Goal: Task Accomplishment & Management: Manage account settings

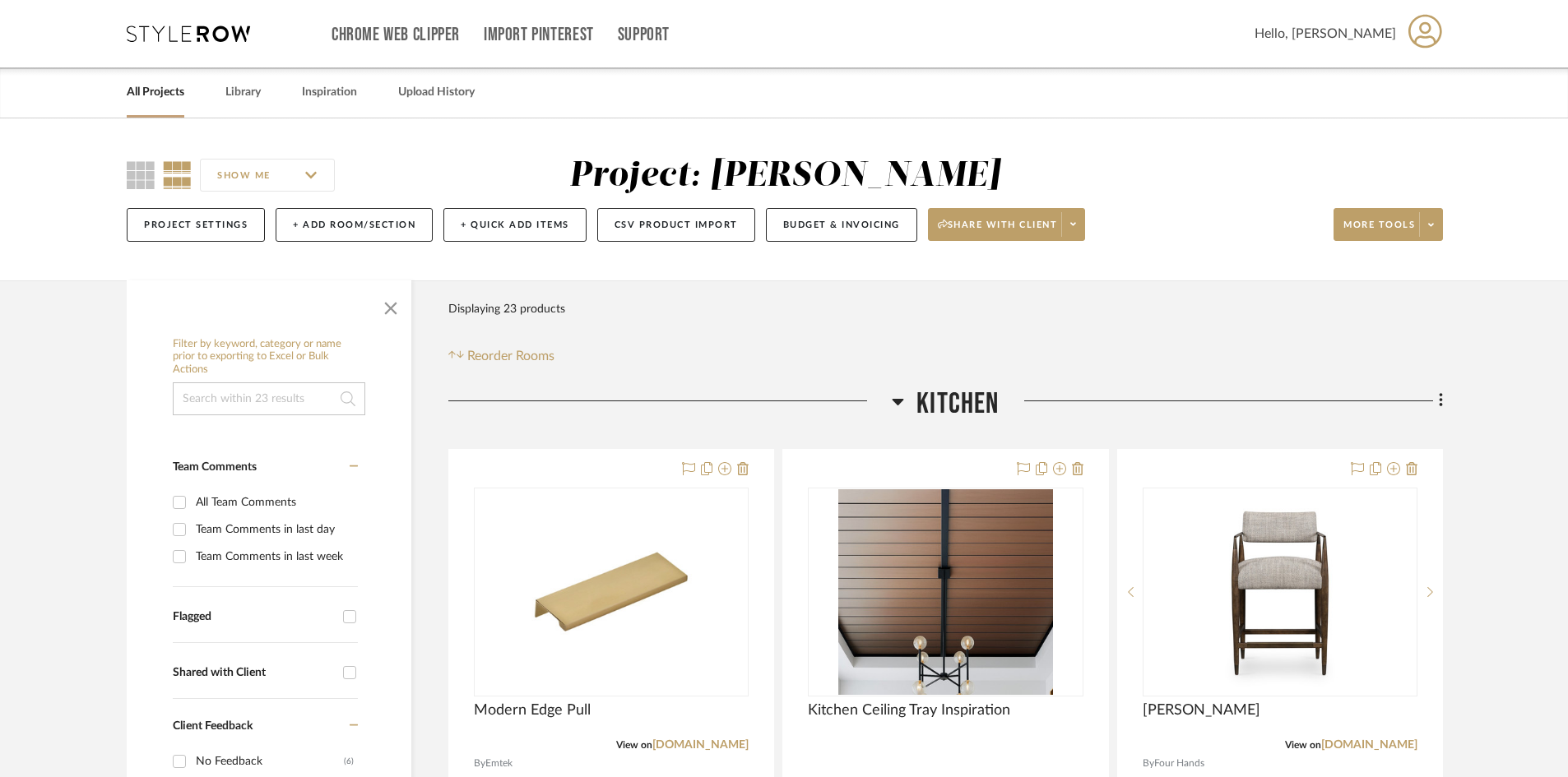
click at [182, 30] on icon at bounding box center [188, 33] width 124 height 16
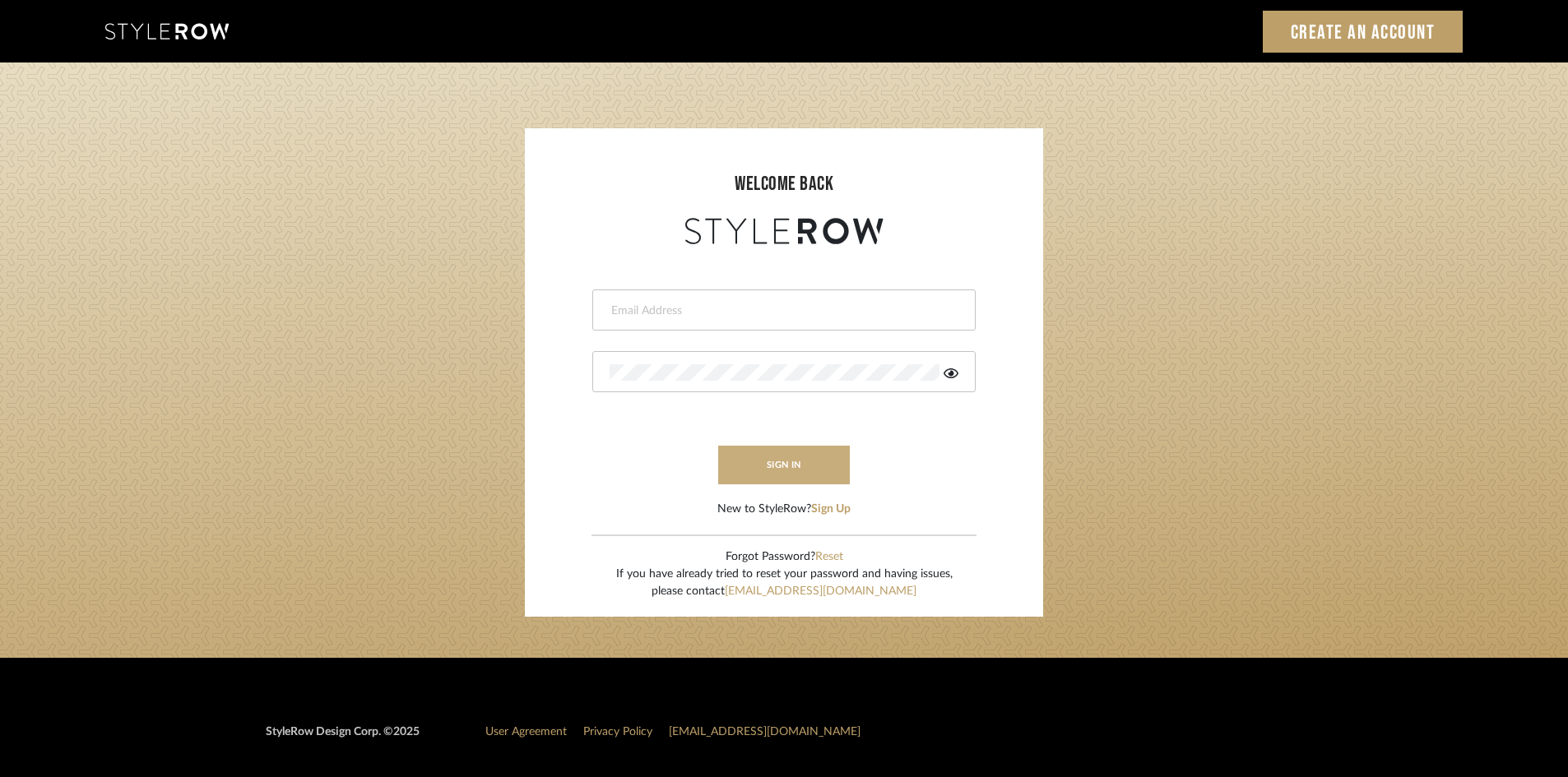
type input "lewisrosedesign@gmail.com"
click at [813, 462] on button "sign in" at bounding box center [784, 465] width 131 height 39
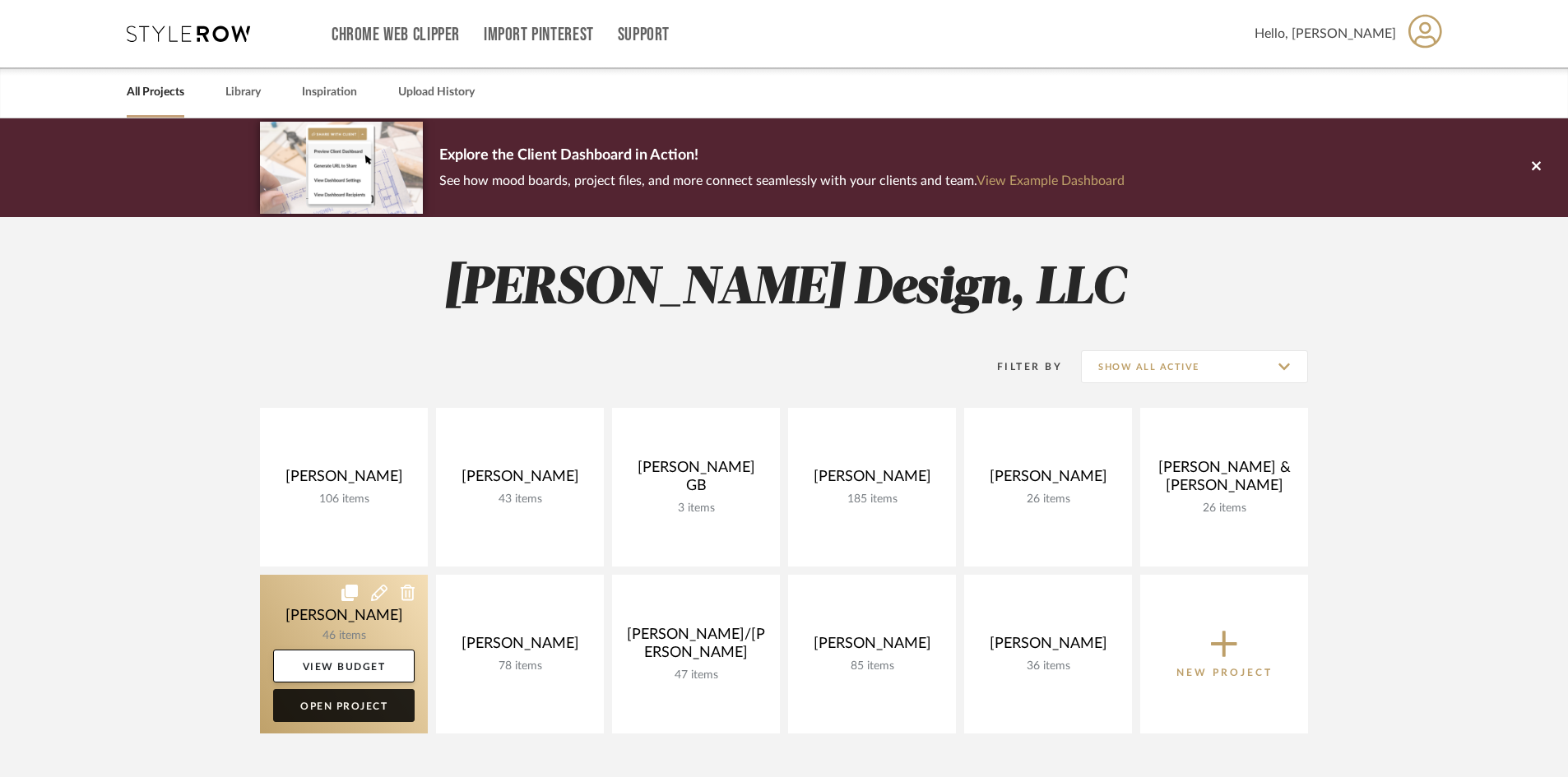
click at [366, 701] on link "Open Project" at bounding box center [344, 706] width 142 height 33
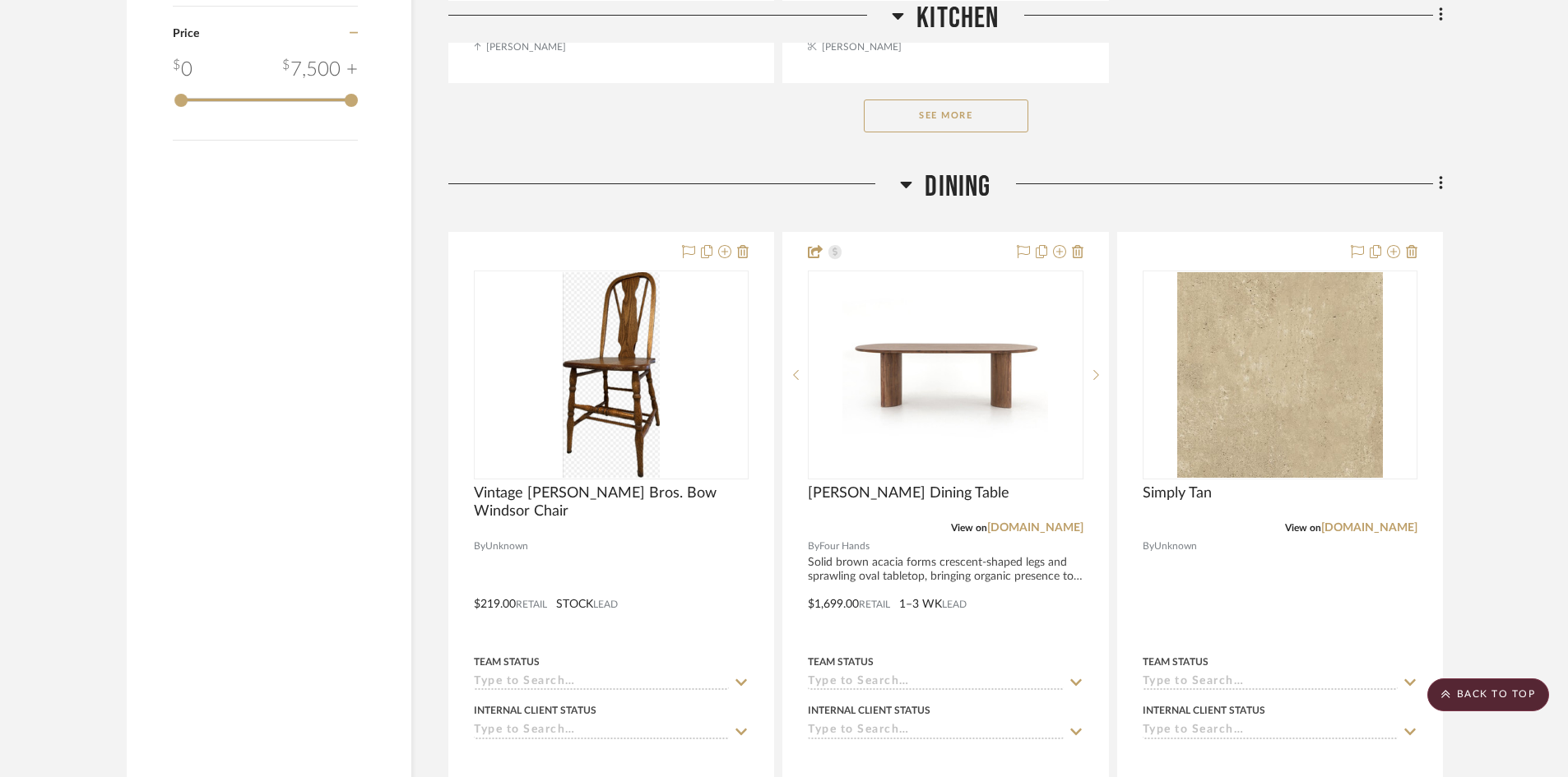
scroll to position [2549, 0]
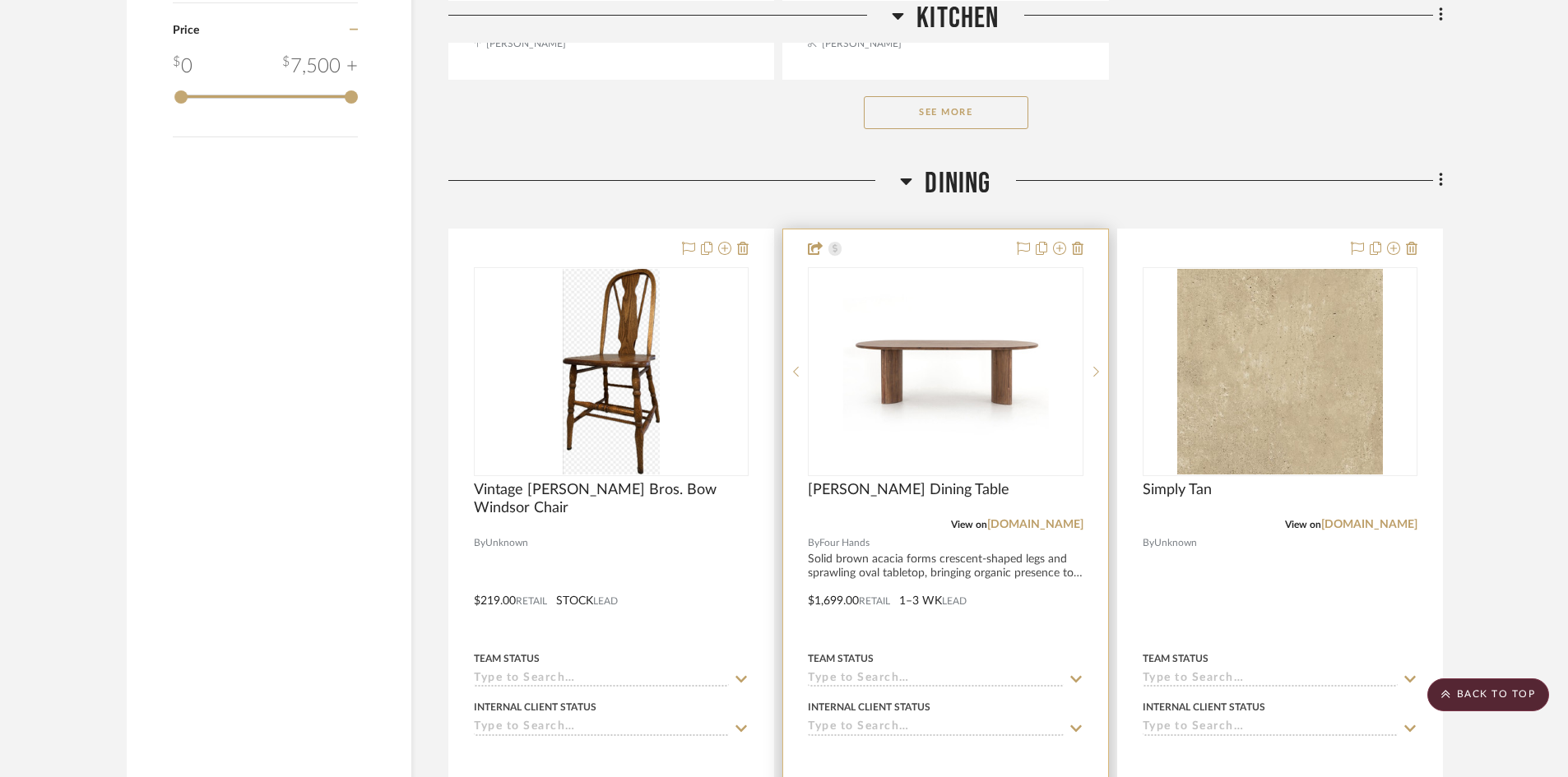
click at [880, 543] on div at bounding box center [945, 589] width 324 height 719
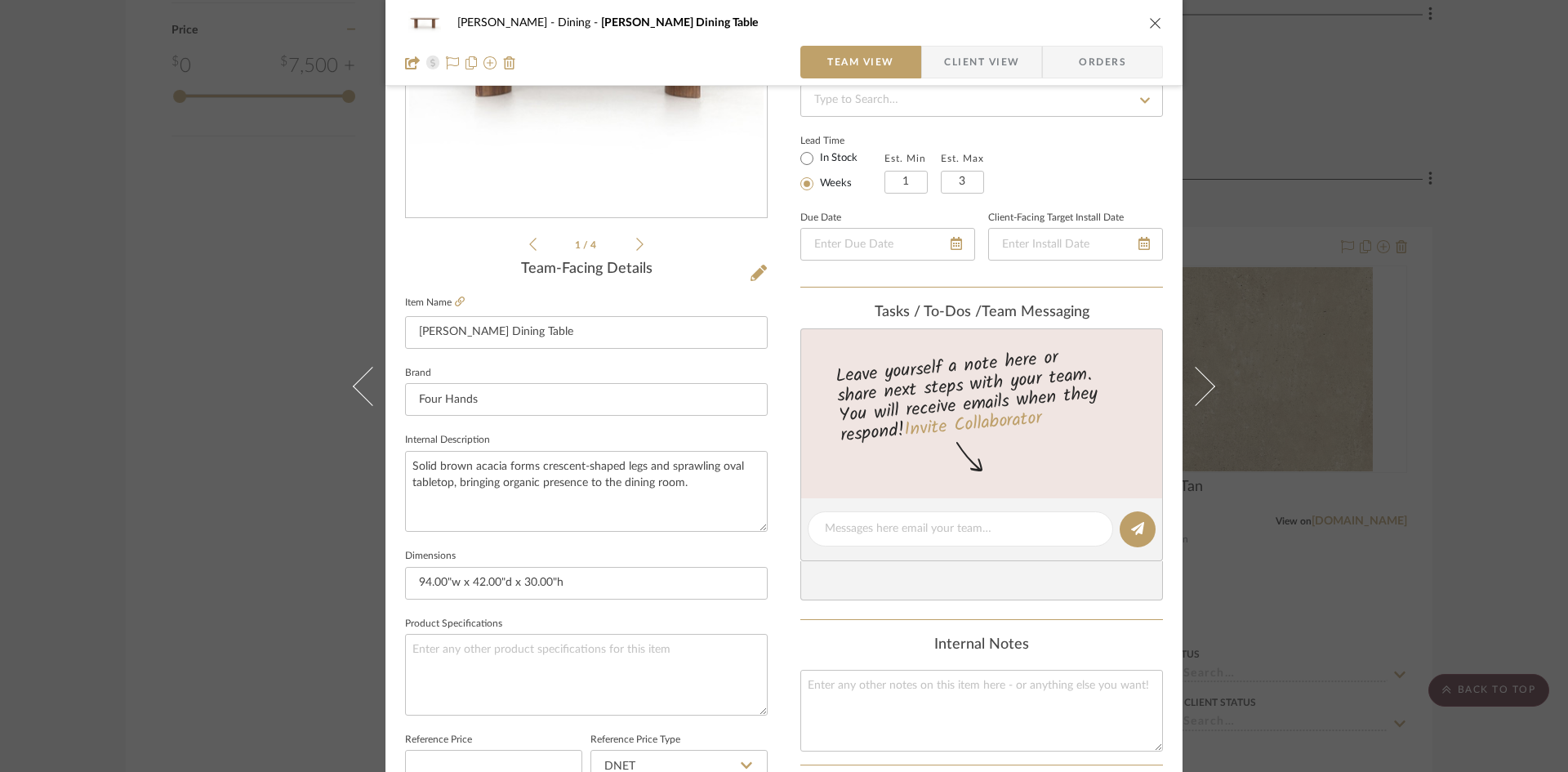
scroll to position [246, 0]
click at [455, 305] on icon at bounding box center [459, 305] width 10 height 10
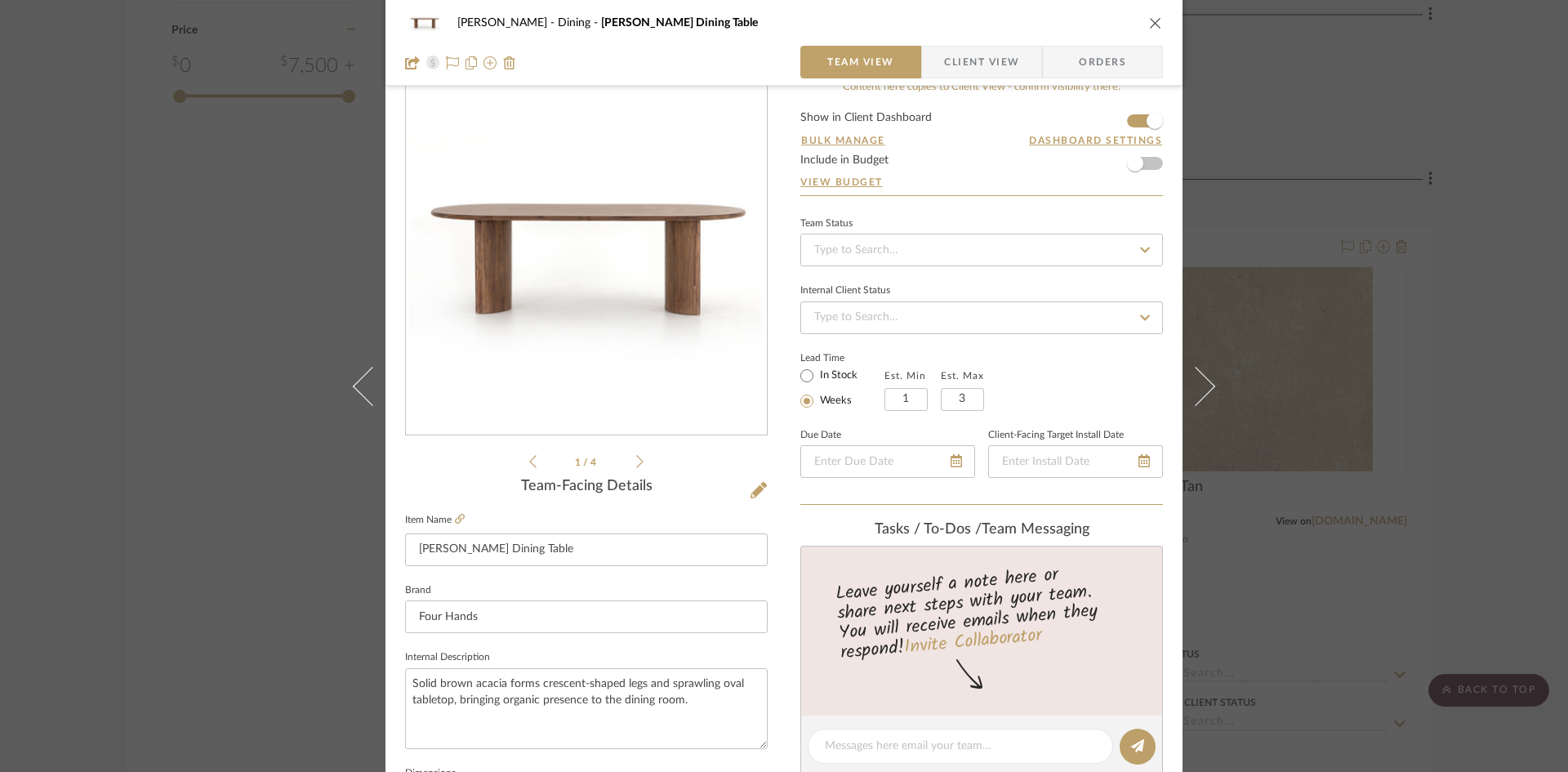
scroll to position [0, 0]
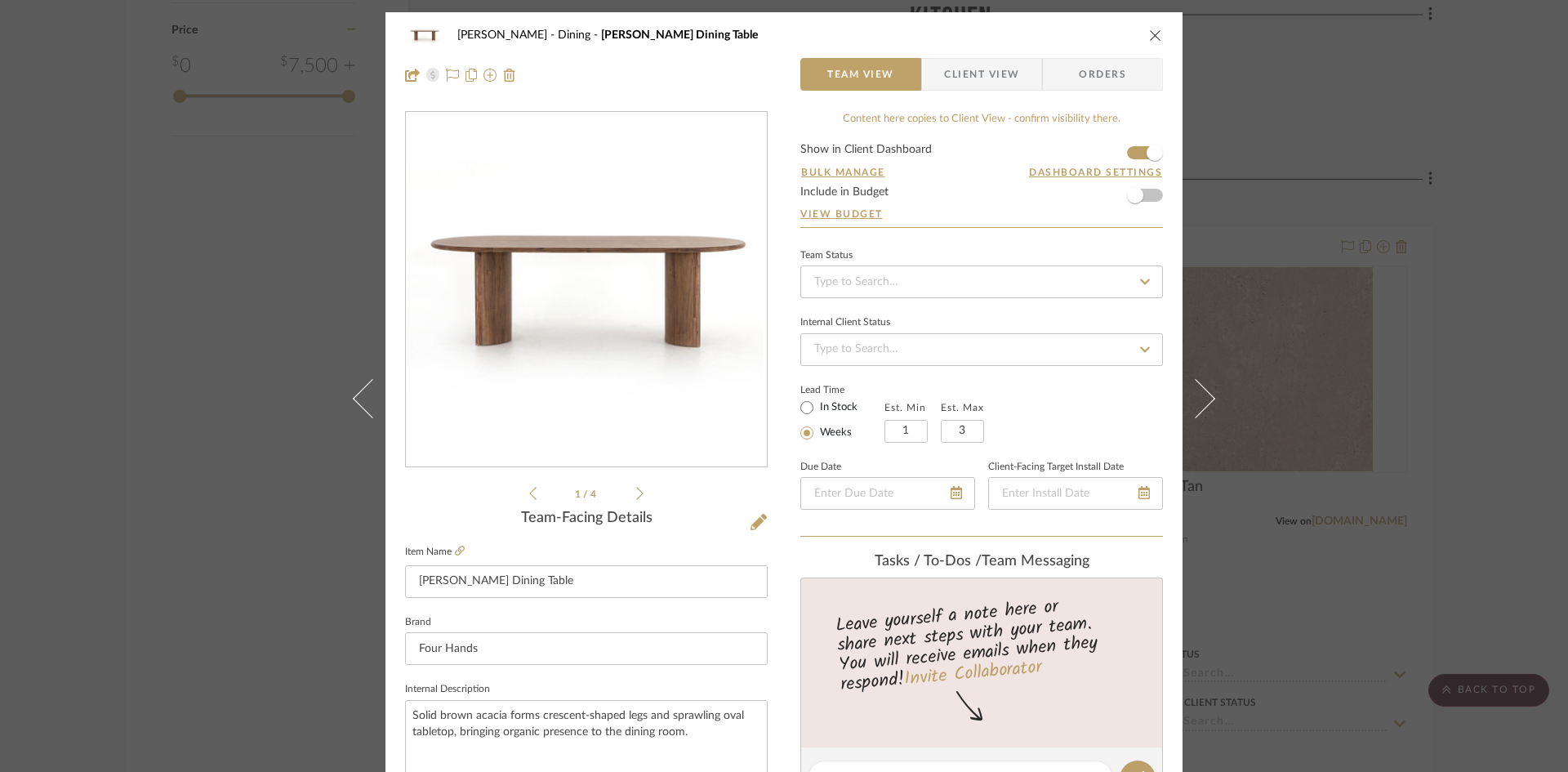
click at [640, 493] on div "1 / 4" at bounding box center [586, 307] width 363 height 392
click at [638, 495] on div "1 / 4" at bounding box center [586, 307] width 363 height 392
click at [637, 496] on icon at bounding box center [641, 493] width 8 height 14
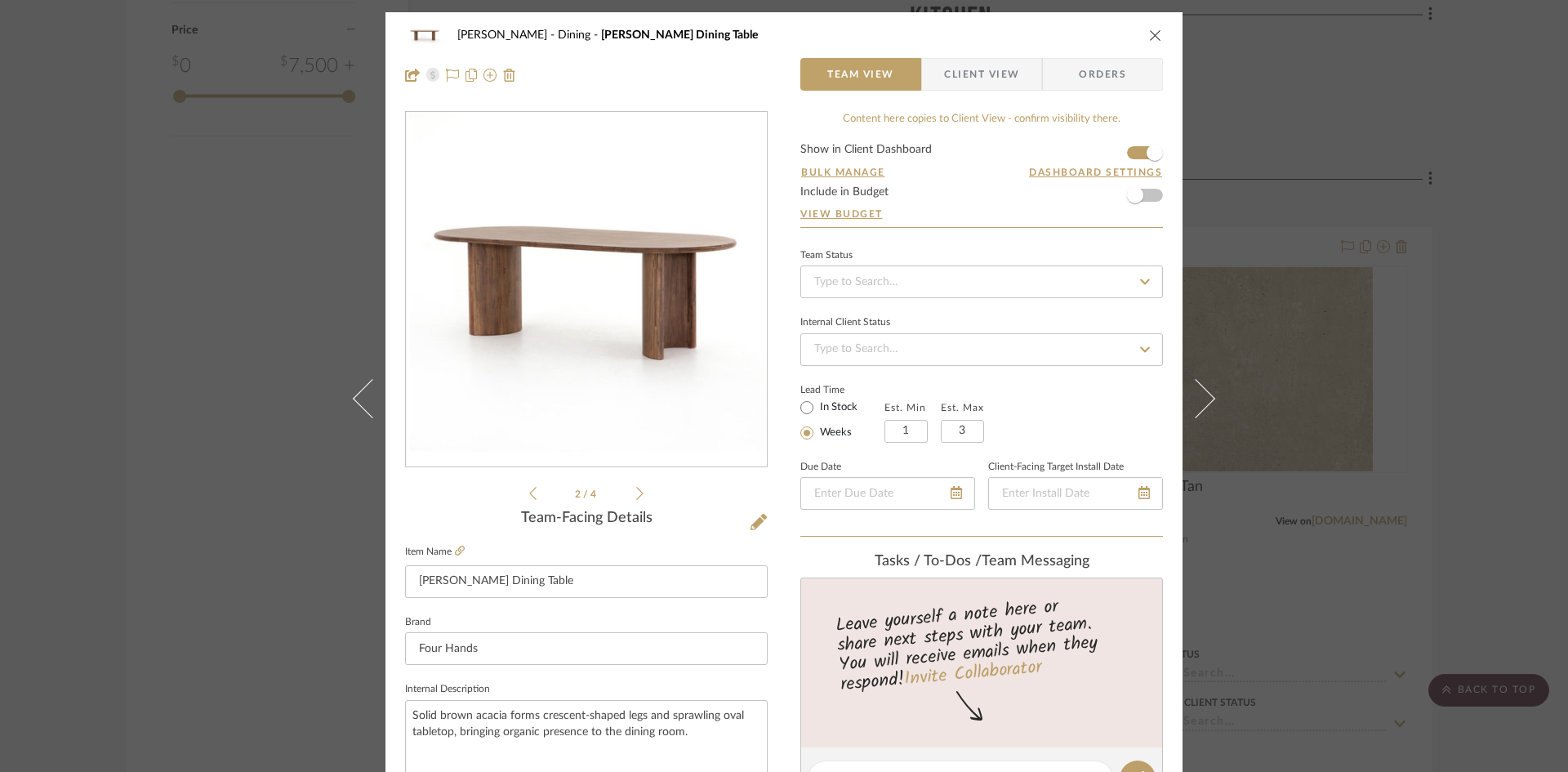
click at [637, 496] on icon at bounding box center [641, 493] width 8 height 14
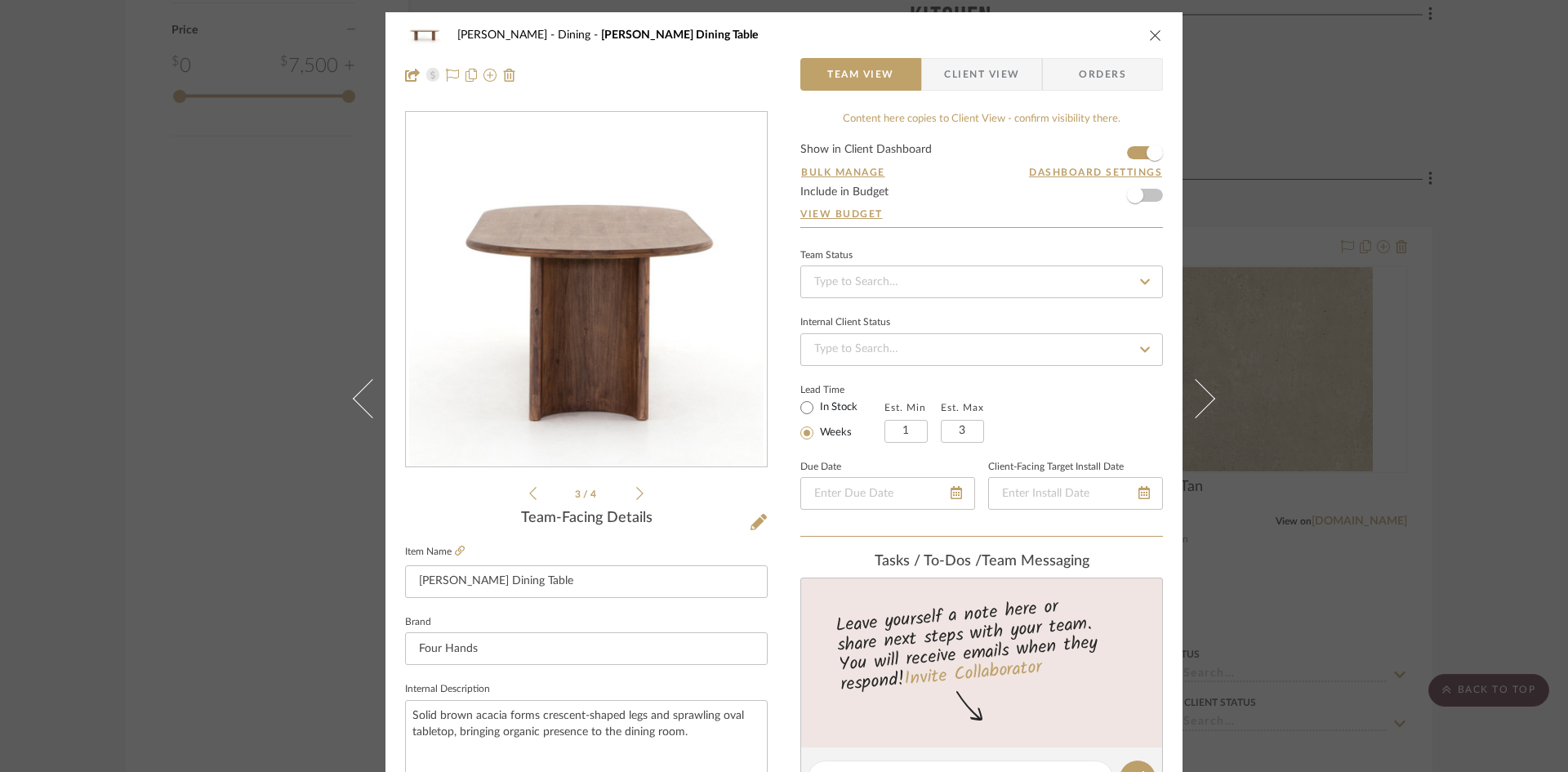
click at [637, 496] on icon at bounding box center [641, 493] width 8 height 14
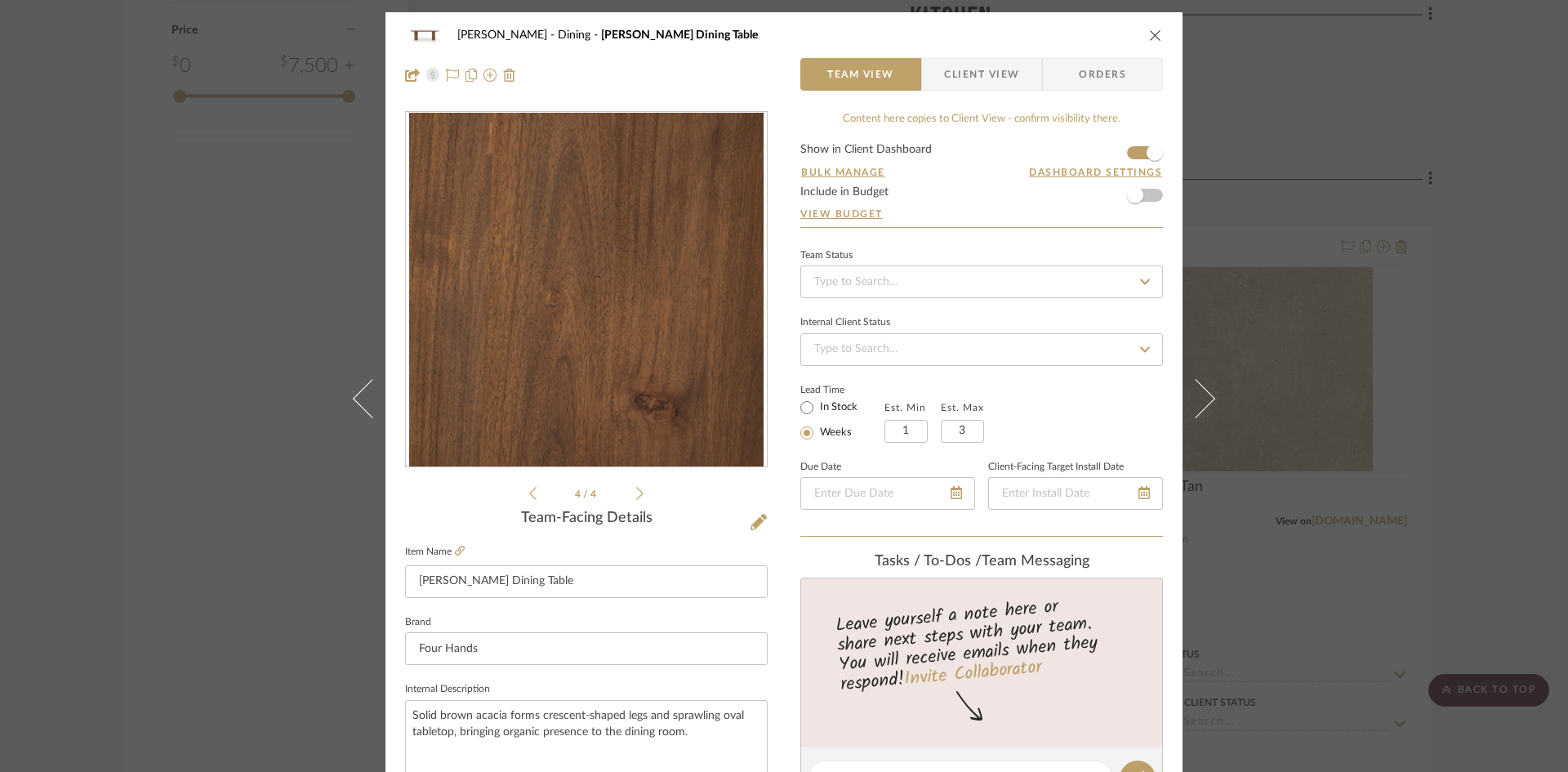
click at [637, 496] on icon at bounding box center [641, 493] width 8 height 14
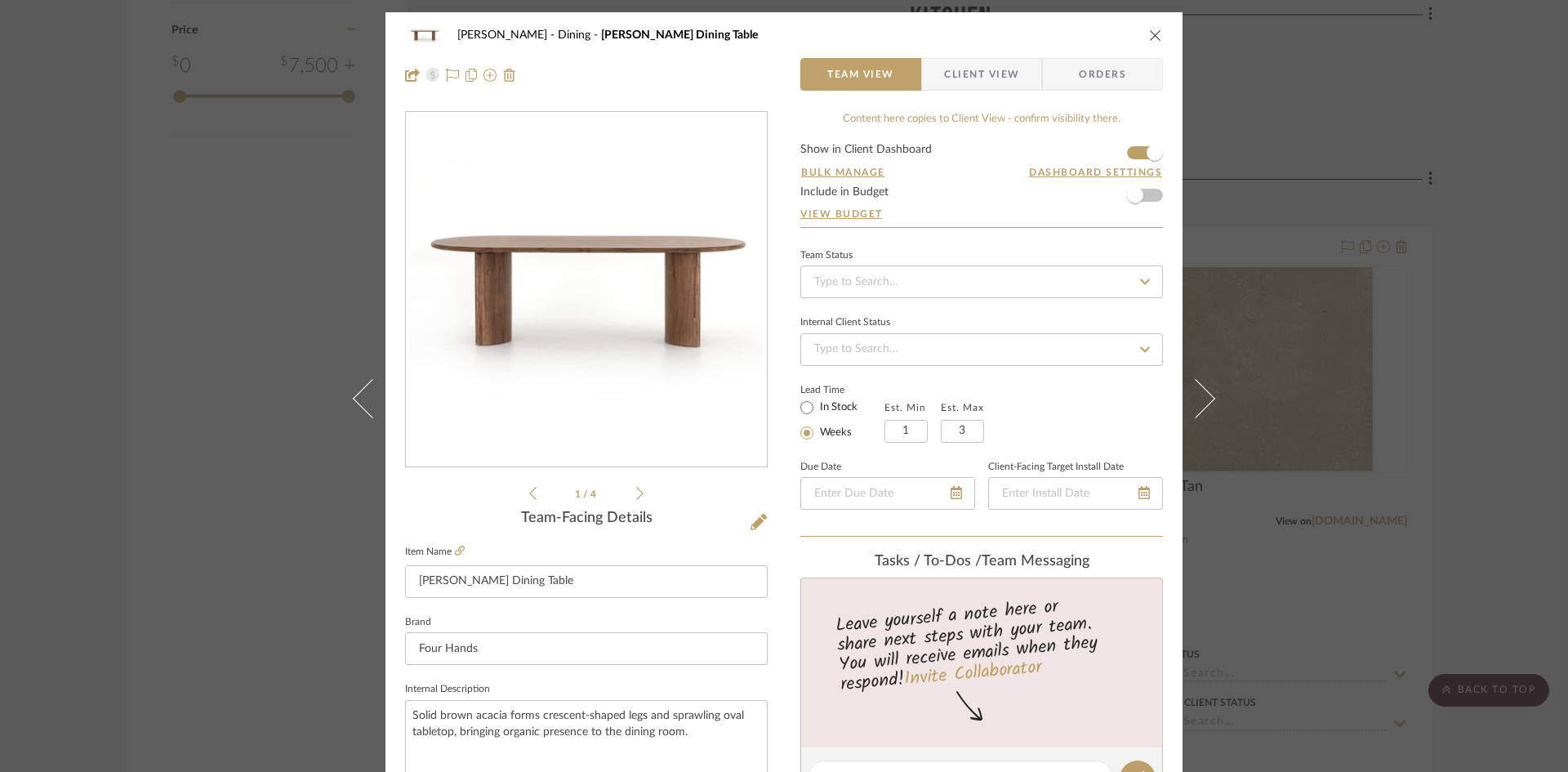
click at [1149, 34] on icon "close" at bounding box center [1156, 35] width 13 height 13
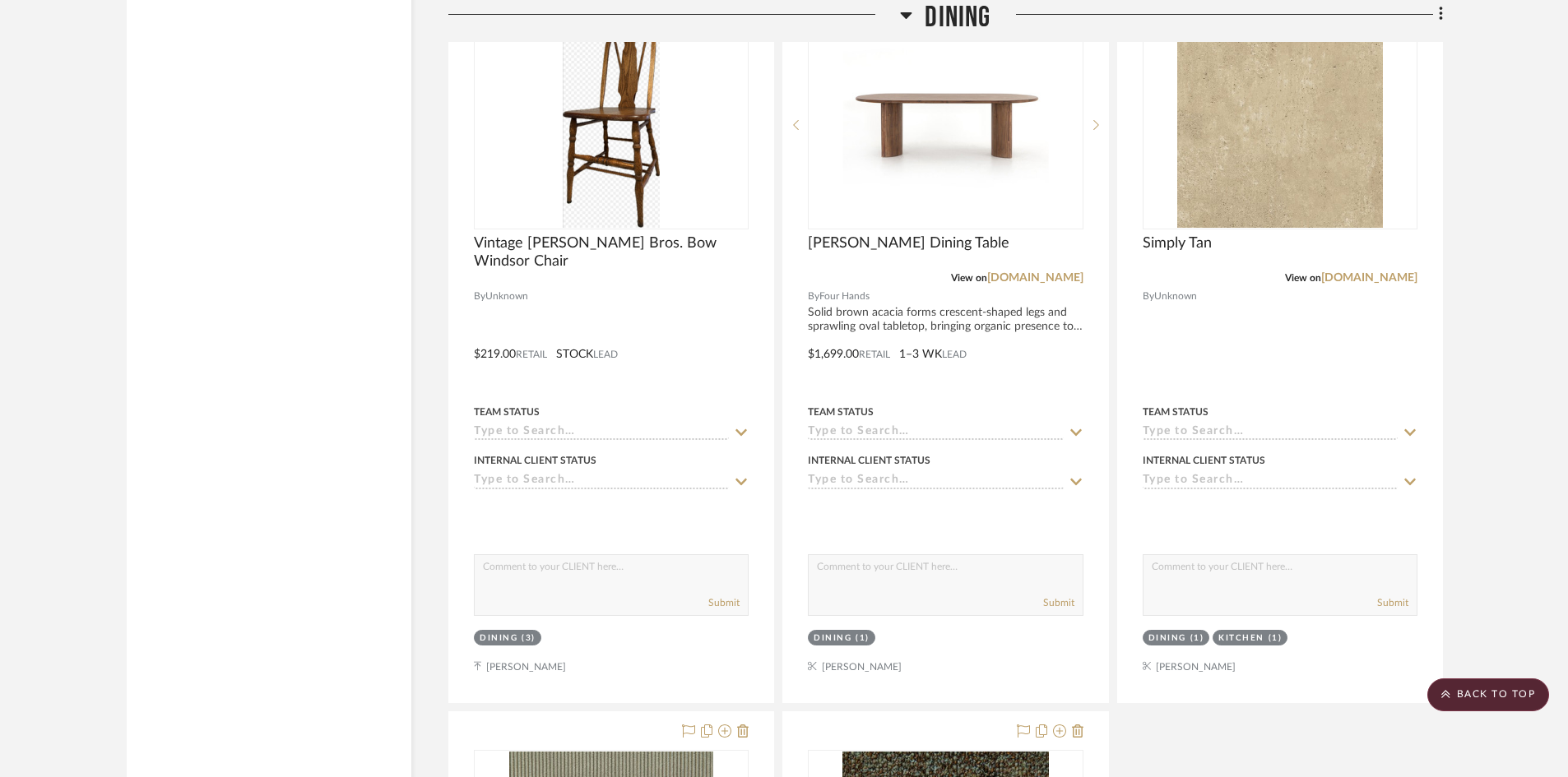
scroll to position [2713, 0]
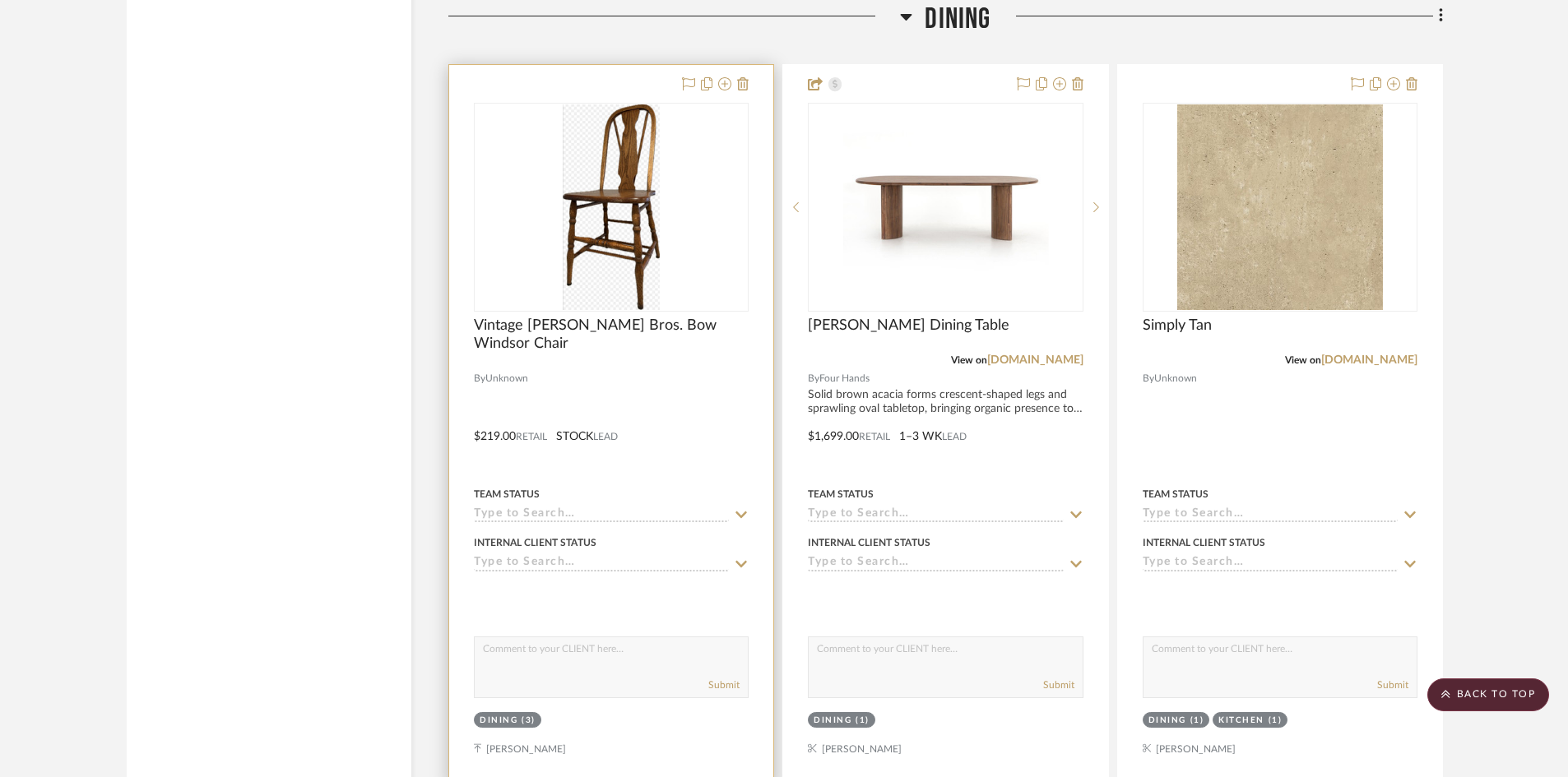
click at [704, 452] on div at bounding box center [611, 424] width 324 height 719
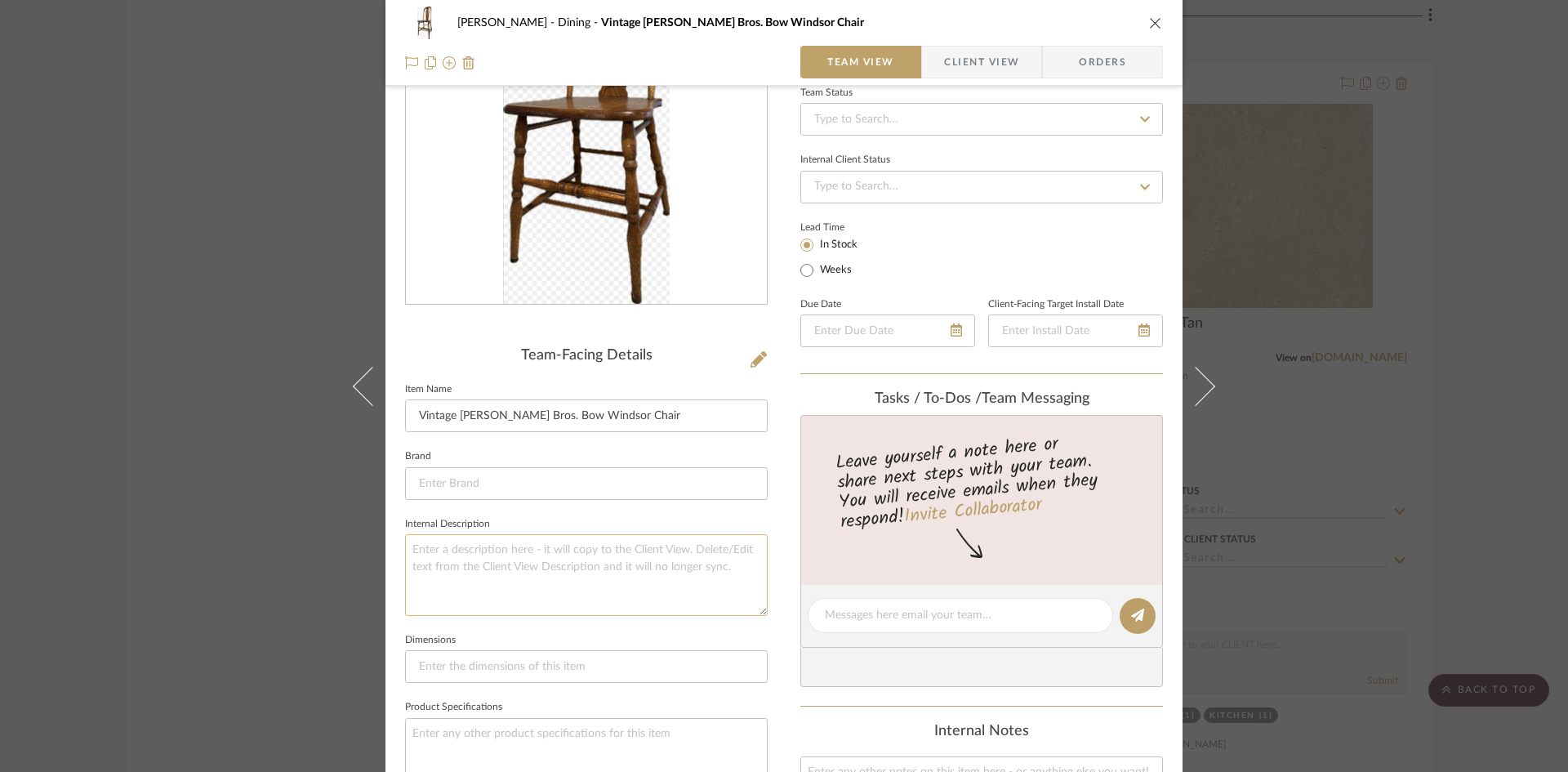
scroll to position [163, 0]
click at [459, 554] on textarea at bounding box center [586, 573] width 363 height 81
type textarea "15.5"W x 18"D x 36"H 18" Seat Height"
click at [772, 625] on div "O'Connor, Lizzy Dining Vintage Richardson Bros. Bow Windsor Chair Team View Cli…" at bounding box center [784, 601] width 797 height 1506
drag, startPoint x: 521, startPoint y: 575, endPoint x: 394, endPoint y: 544, distance: 130.7
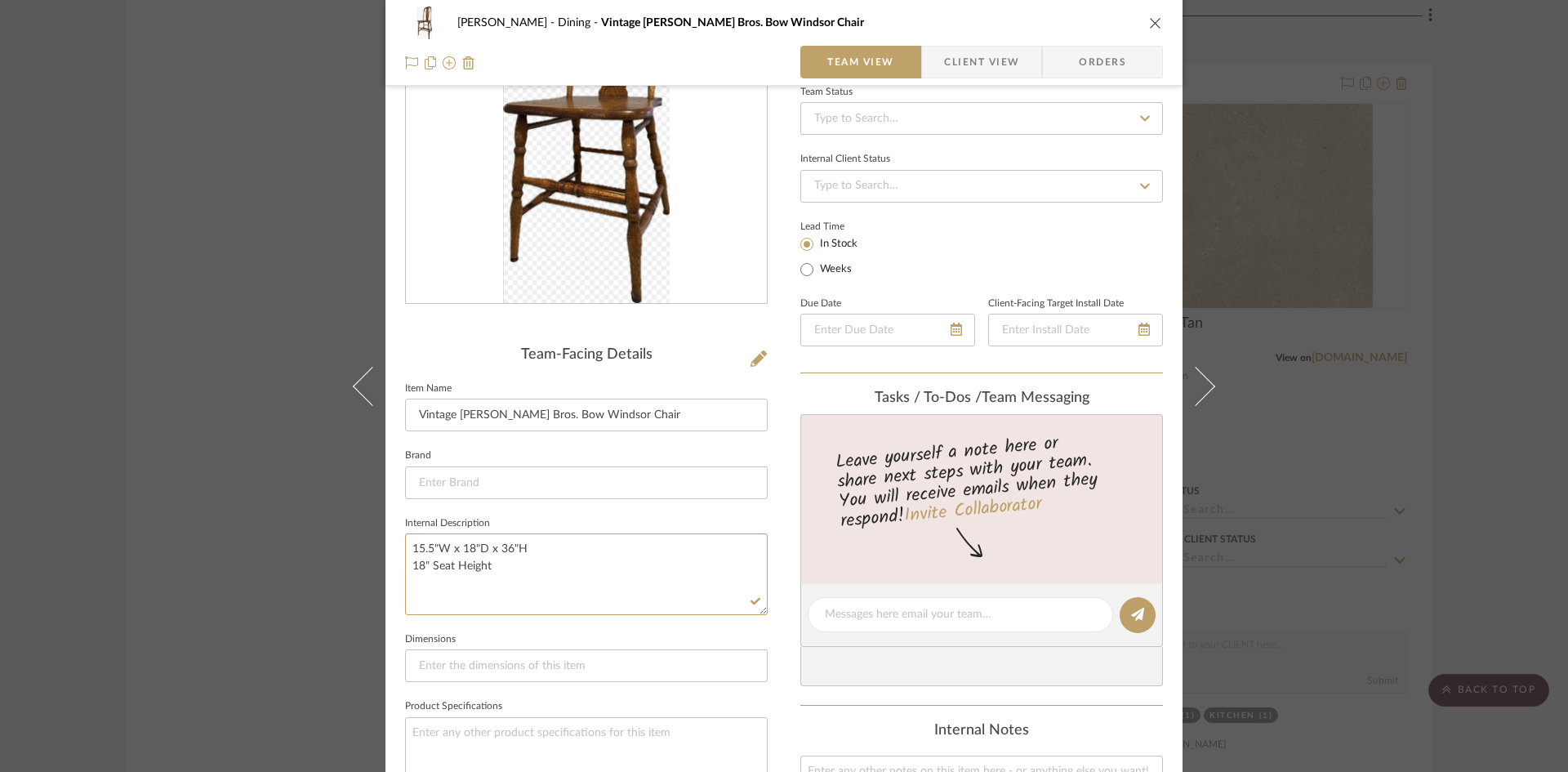
click at [394, 544] on div "O'Connor, Lizzy Dining Vintage Richardson Bros. Bow Windsor Chair Team View Cli…" at bounding box center [784, 601] width 797 height 1506
click at [471, 668] on input at bounding box center [586, 666] width 363 height 33
paste input "15.5"W x 18"D x 36"H 18" Seat Height"
click at [528, 663] on input "15.5"W x 18"D x 36"H 18" Seat Height" at bounding box center [586, 666] width 363 height 33
click at [530, 666] on input "15.5"W x 18"D x 36"H 18" Seat Height" at bounding box center [586, 666] width 363 height 33
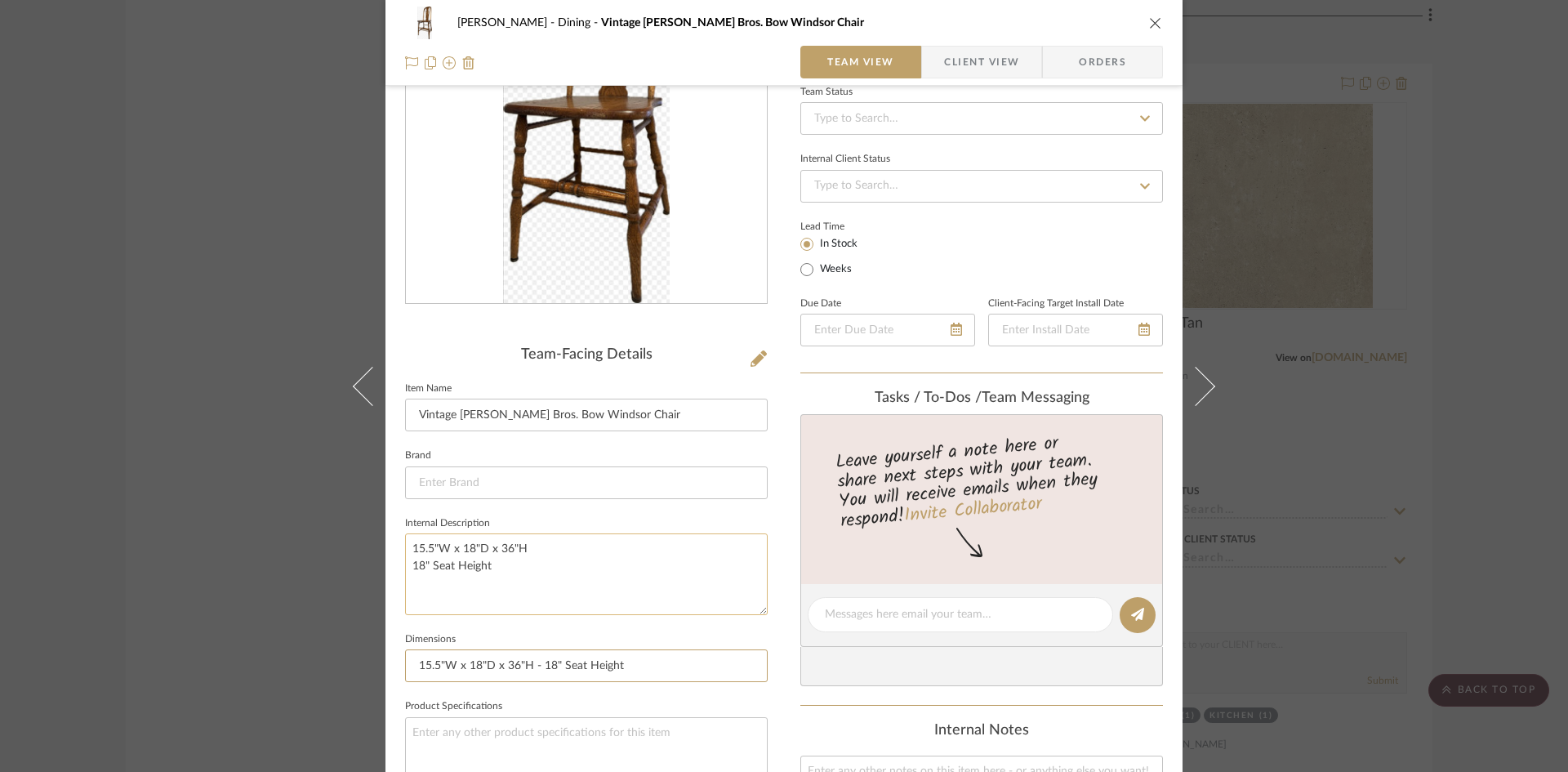
type input "15.5"W x 18"D x 36"H - 18" Seat Height"
click at [552, 574] on textarea "15.5"W x 18"D x 36"H 18" Seat Height" at bounding box center [586, 573] width 363 height 81
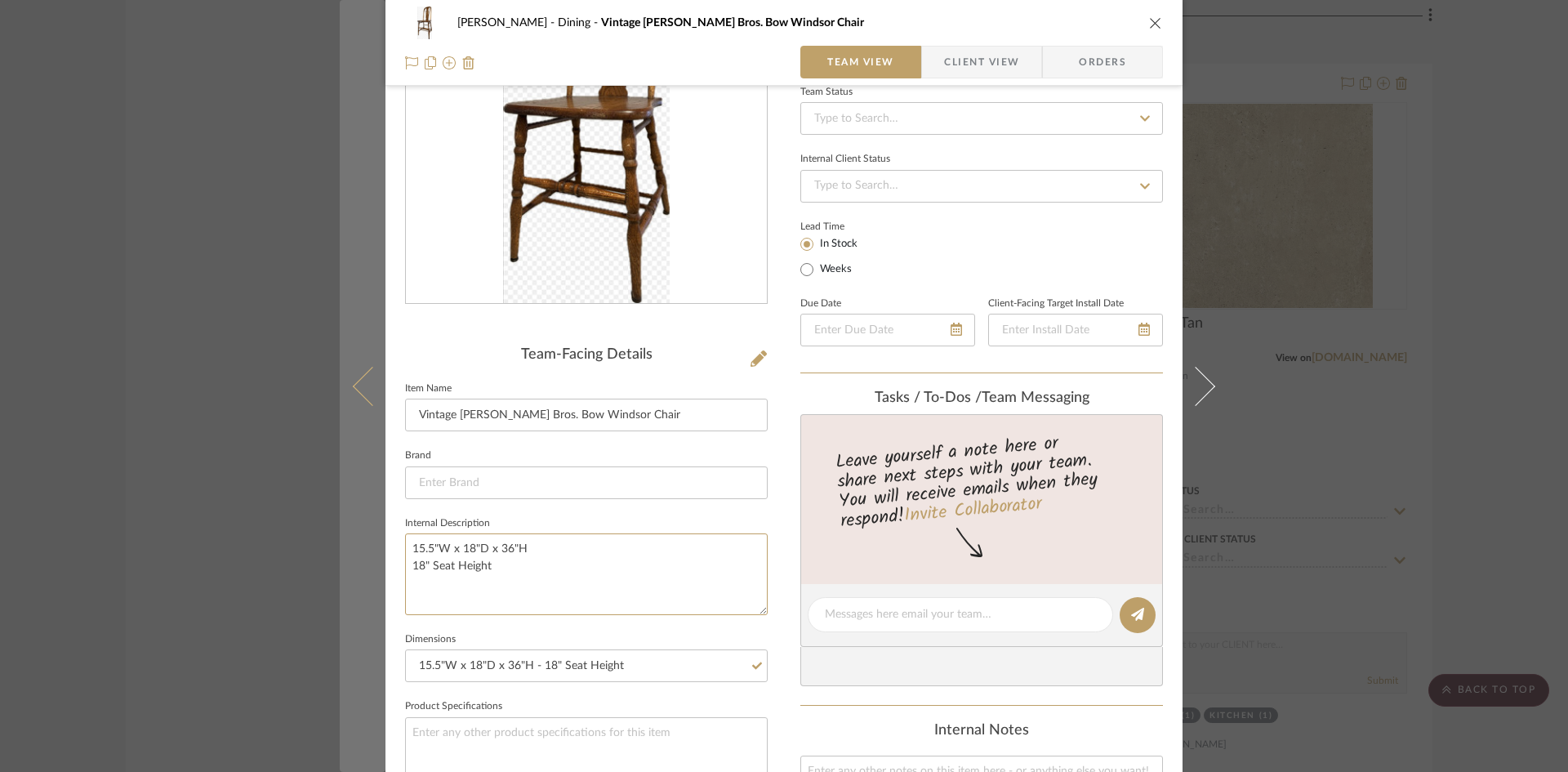
drag, startPoint x: 554, startPoint y: 582, endPoint x: 358, endPoint y: 533, distance: 202.0
click at [358, 533] on mat-dialog-content "O'Connor, Lizzy Dining Vintage Richardson Bros. Bow Windsor Chair Team View Cli…" at bounding box center [784, 601] width 889 height 1506
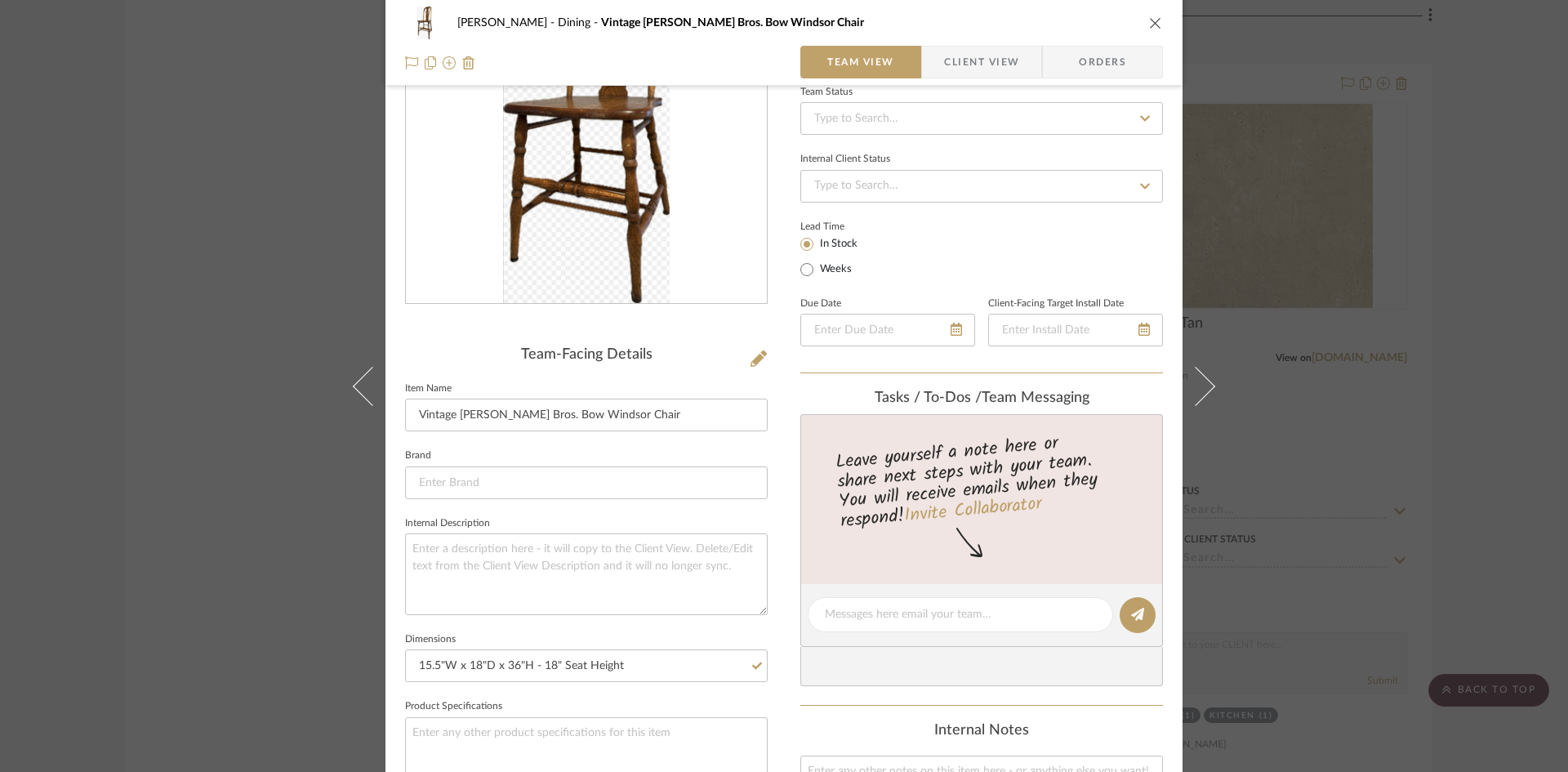
click at [779, 618] on div "O'Connor, Lizzy Dining Vintage Richardson Bros. Bow Windsor Chair Team View Cli…" at bounding box center [784, 601] width 797 height 1506
click at [779, 636] on div "O'Connor, Lizzy Dining Vintage Richardson Bros. Bow Windsor Chair Team View Cli…" at bounding box center [784, 601] width 797 height 1506
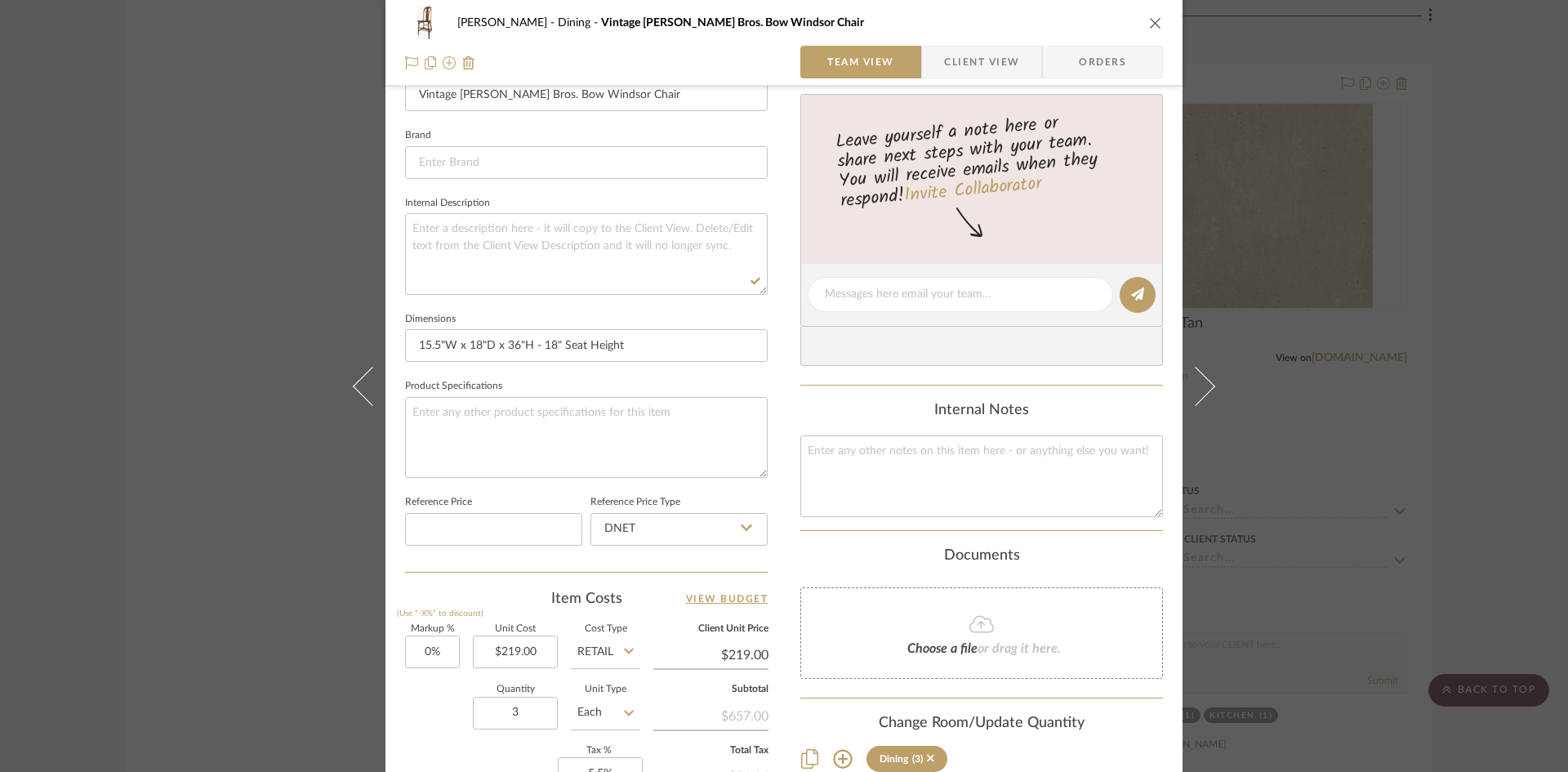
scroll to position [572, 0]
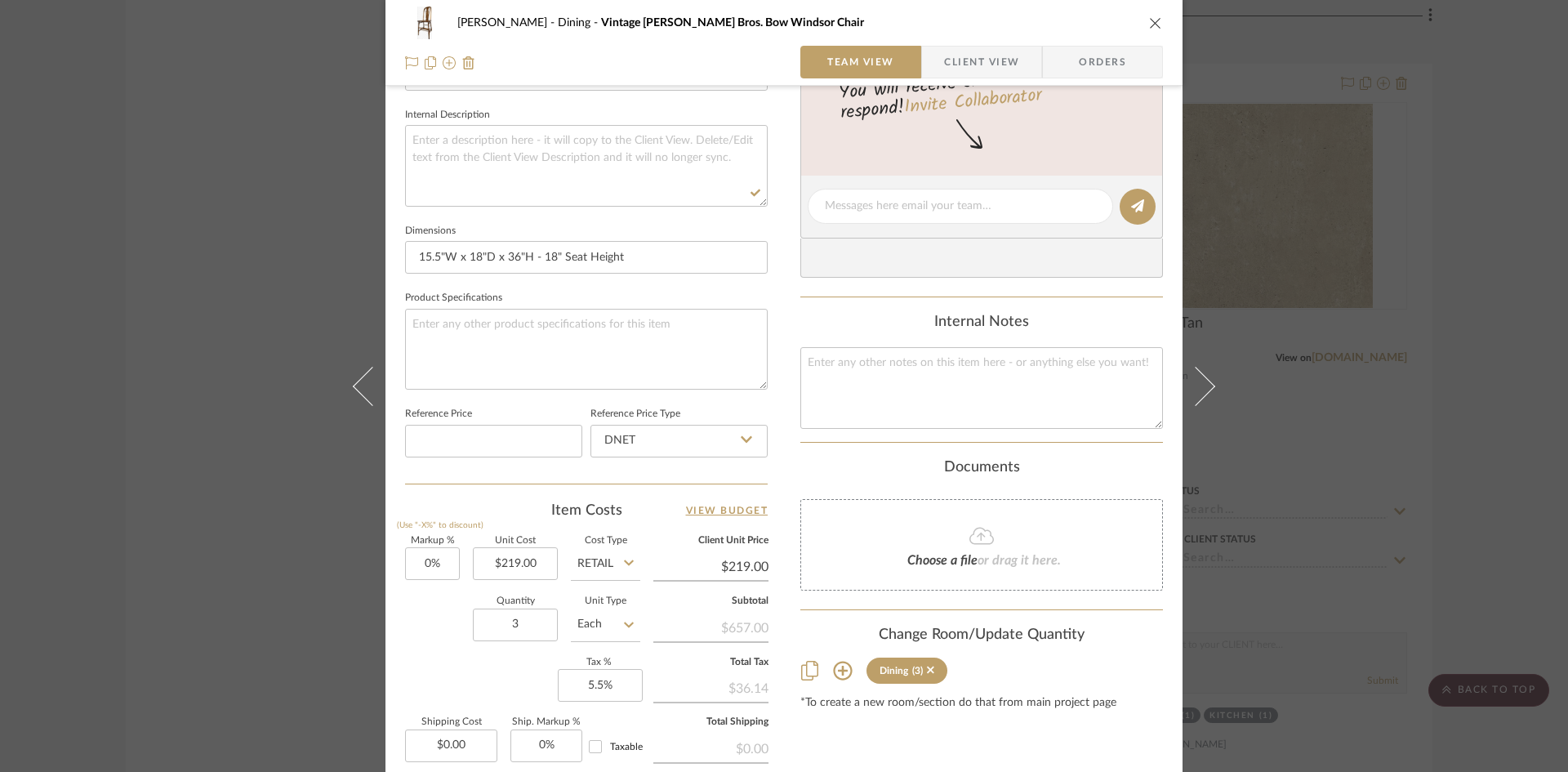
click at [779, 634] on div "O'Connor, Lizzy Dining Vintage Richardson Bros. Bow Windsor Chair Team View Cli…" at bounding box center [784, 194] width 797 height 1506
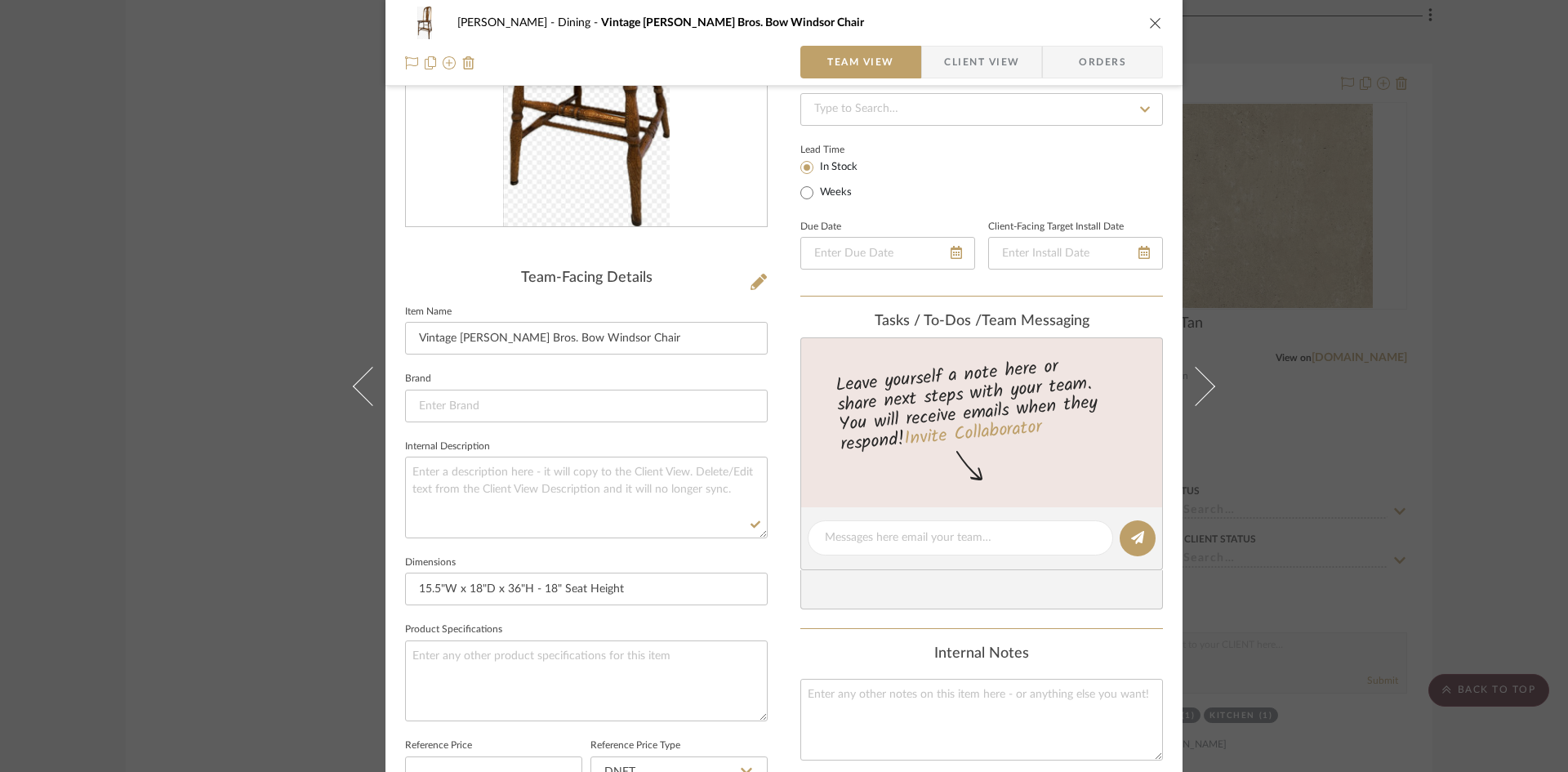
scroll to position [0, 0]
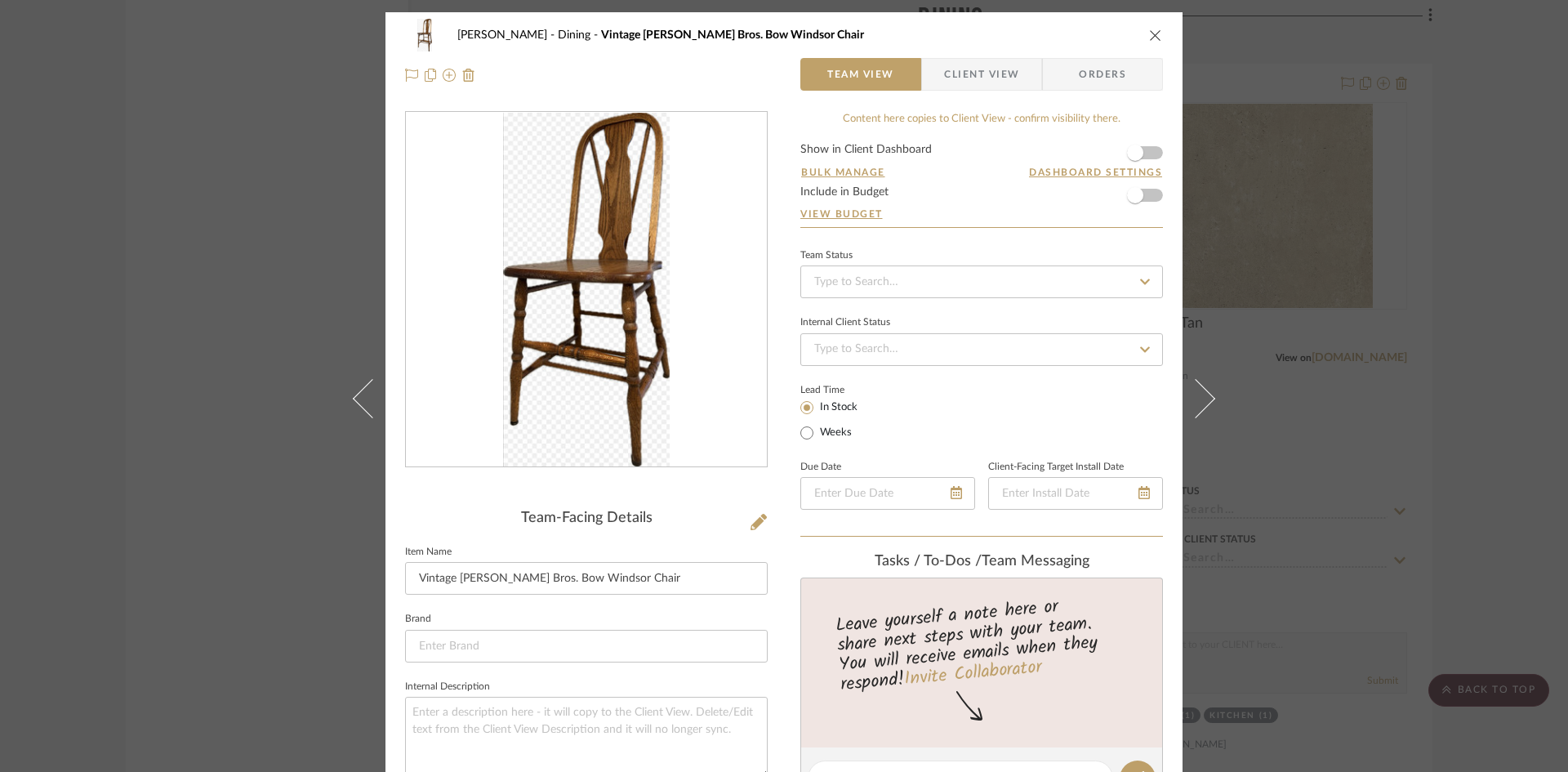
click at [1150, 36] on icon "close" at bounding box center [1156, 35] width 13 height 13
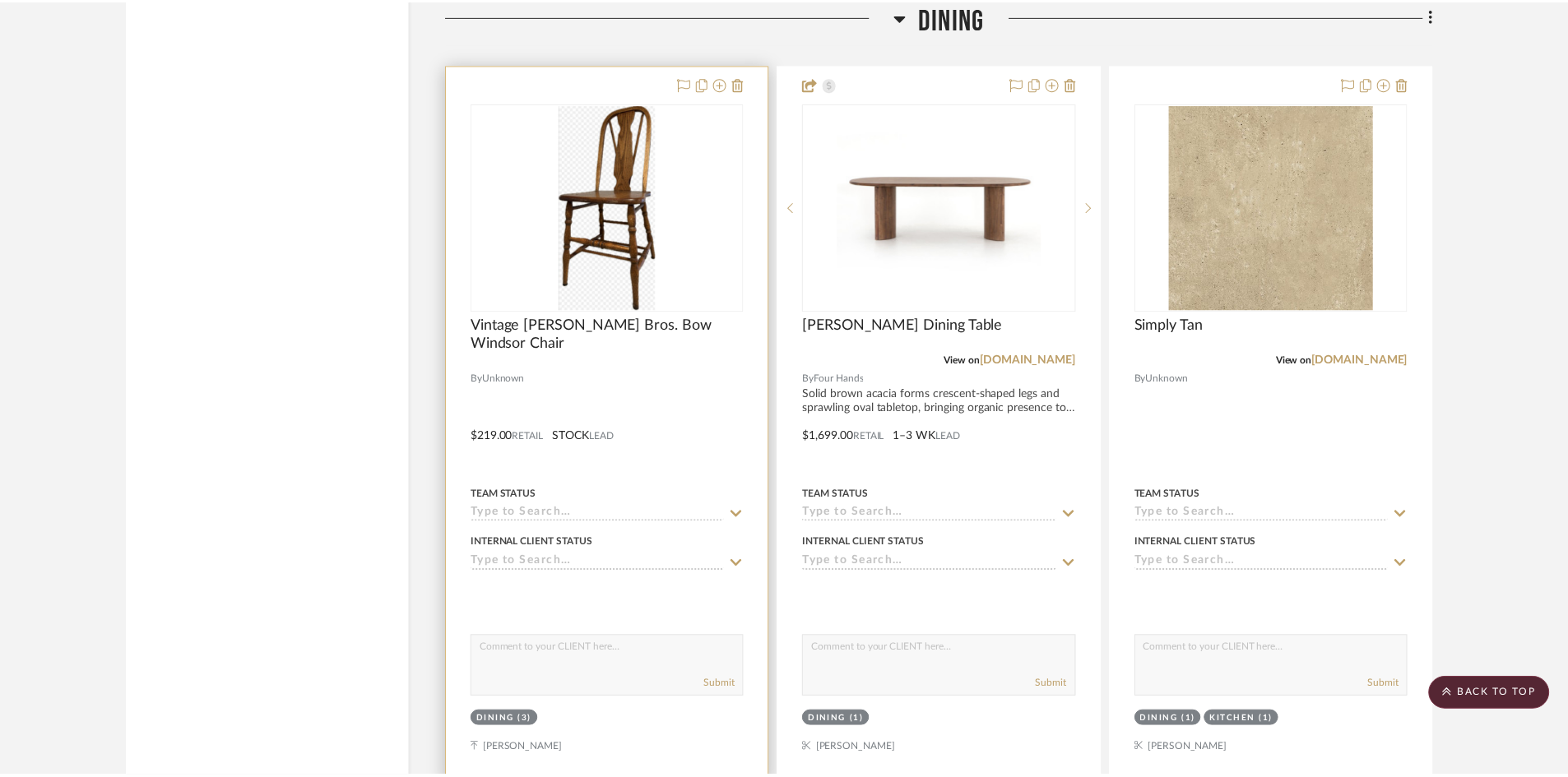
scroll to position [2713, 0]
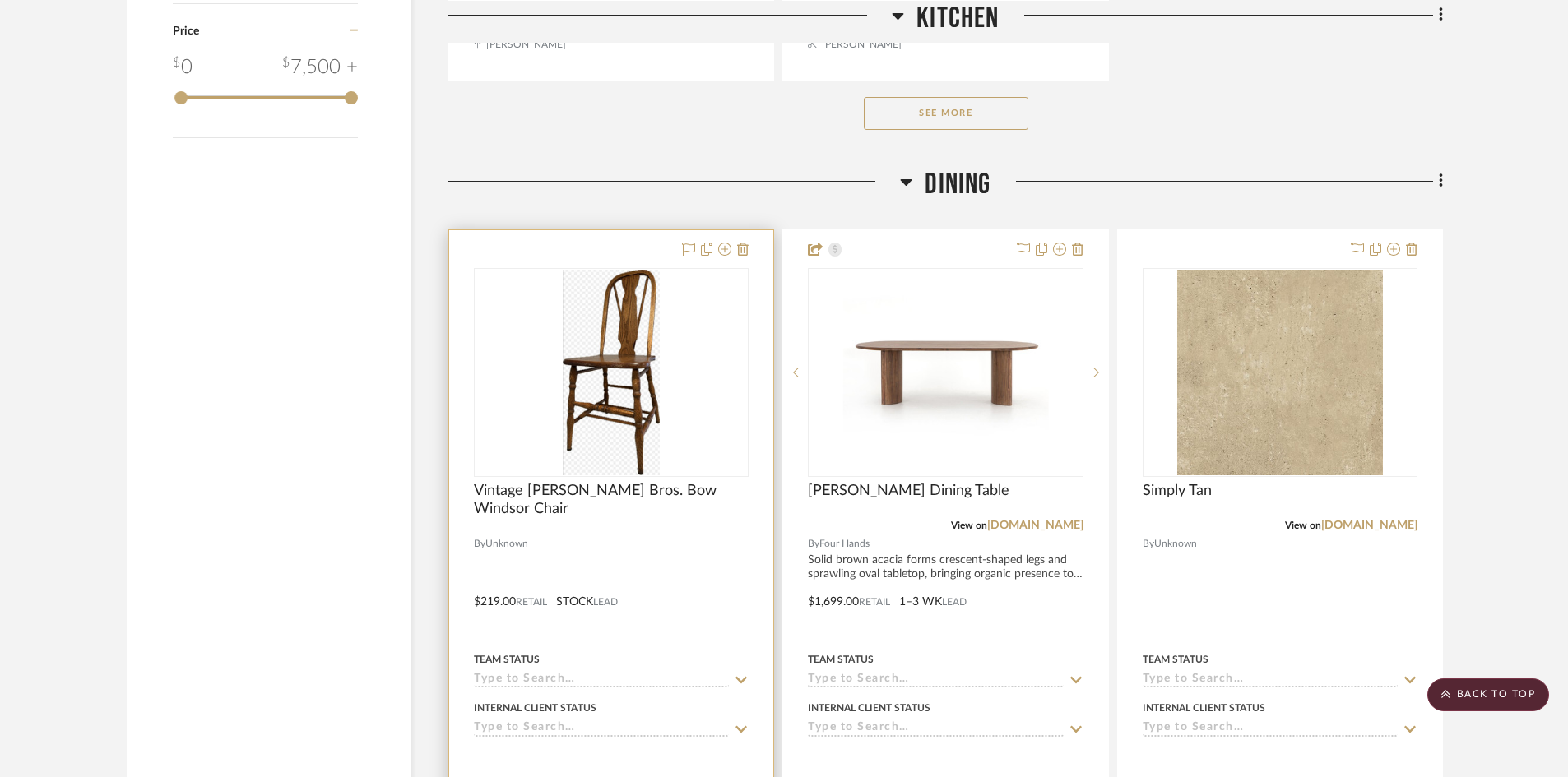
scroll to position [2549, 0]
click at [613, 385] on img "0" at bounding box center [611, 372] width 98 height 206
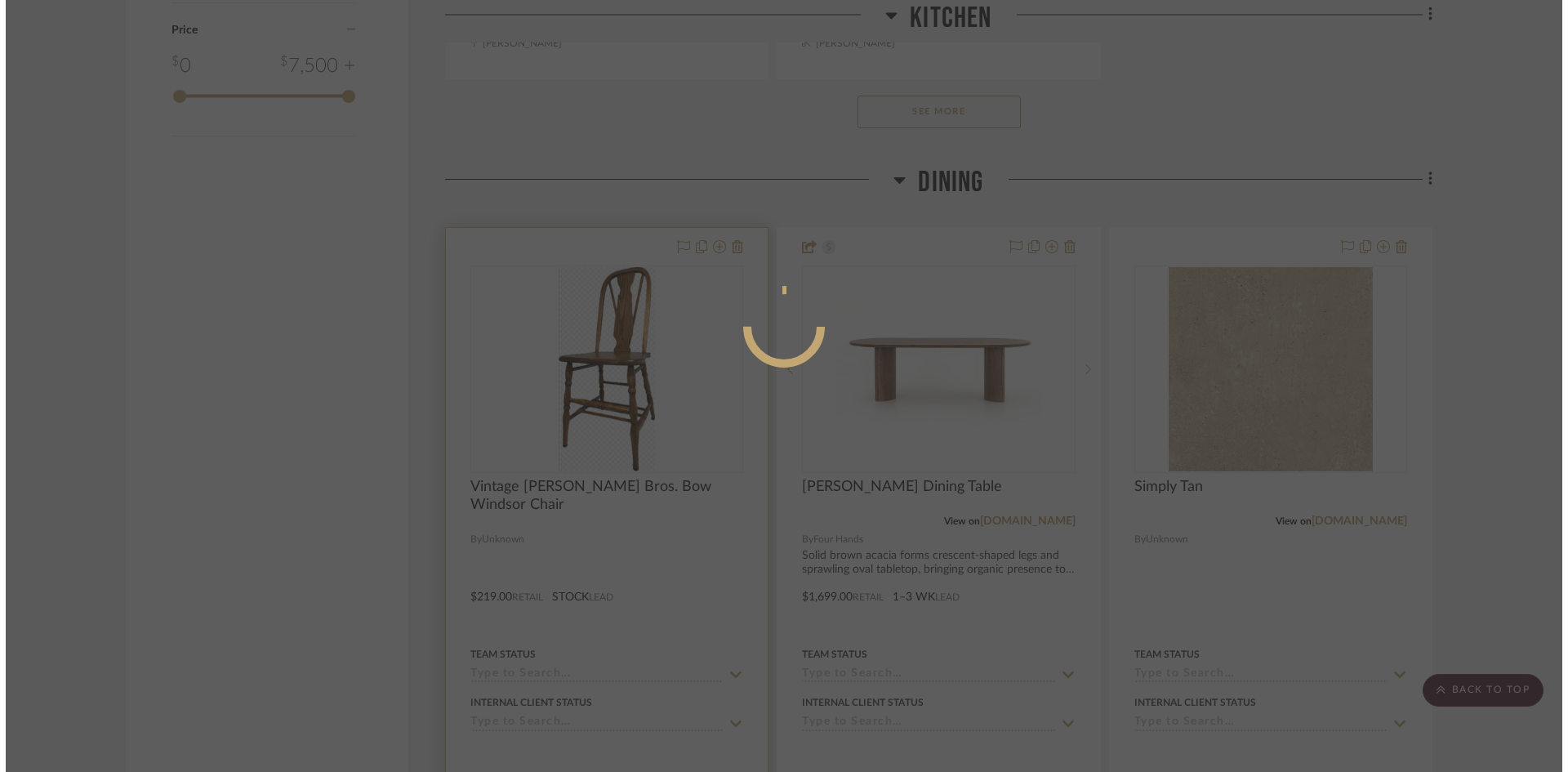
scroll to position [0, 0]
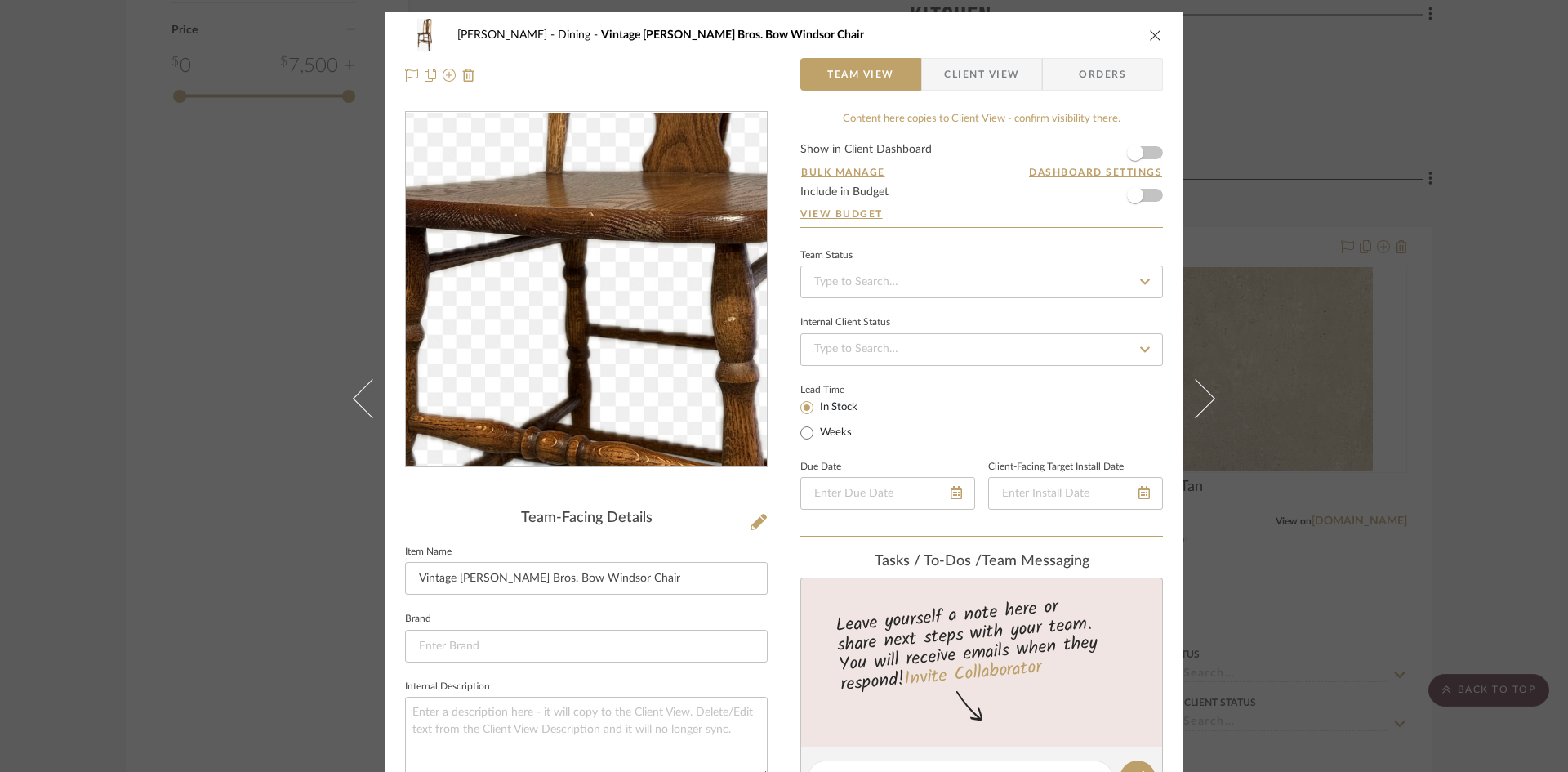
click at [576, 295] on img "0" at bounding box center [587, 291] width 167 height 355
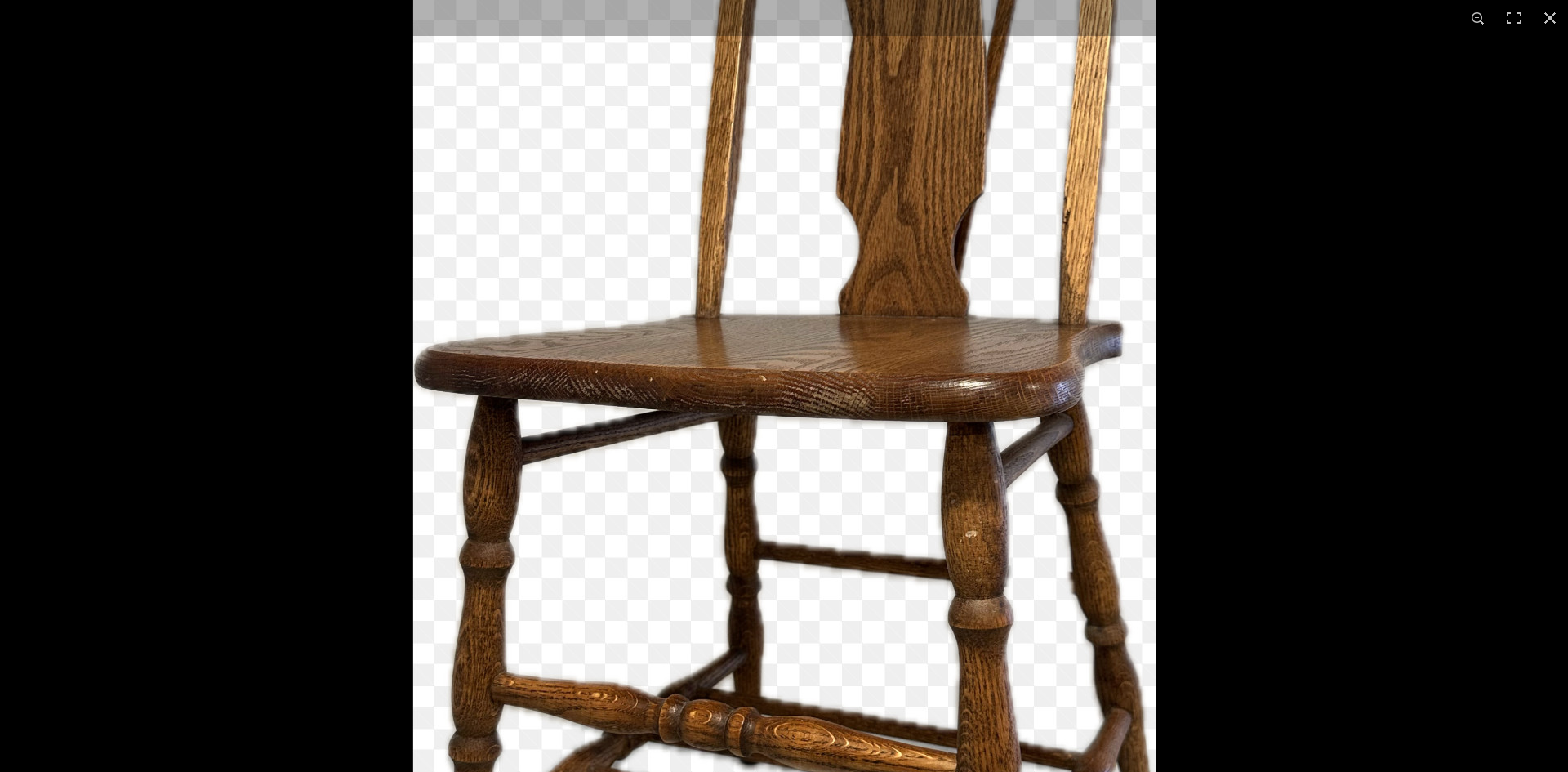
click at [1415, 200] on div at bounding box center [1196, 46] width 1568 height 772
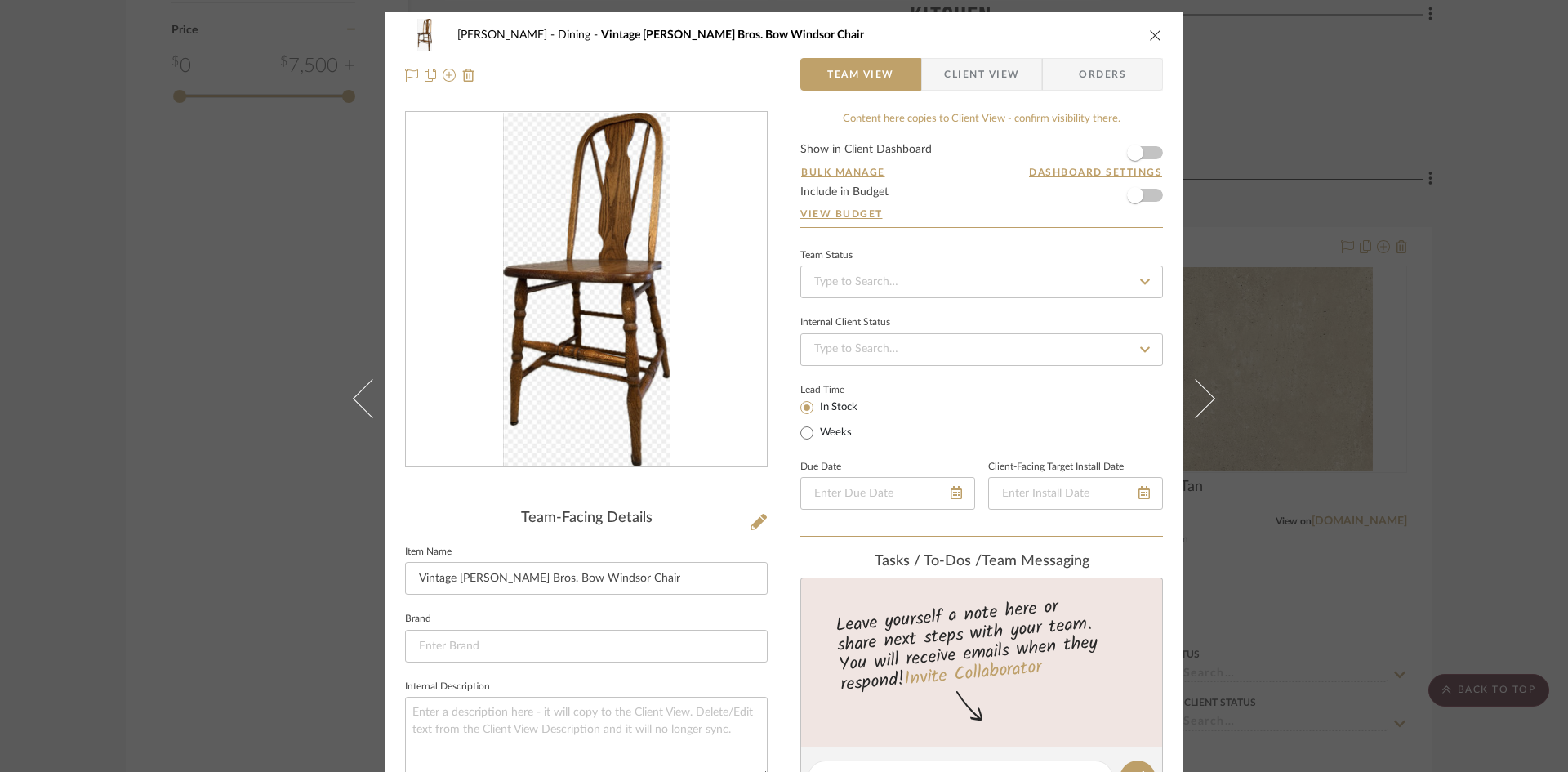
click at [1150, 38] on icon "close" at bounding box center [1156, 35] width 13 height 13
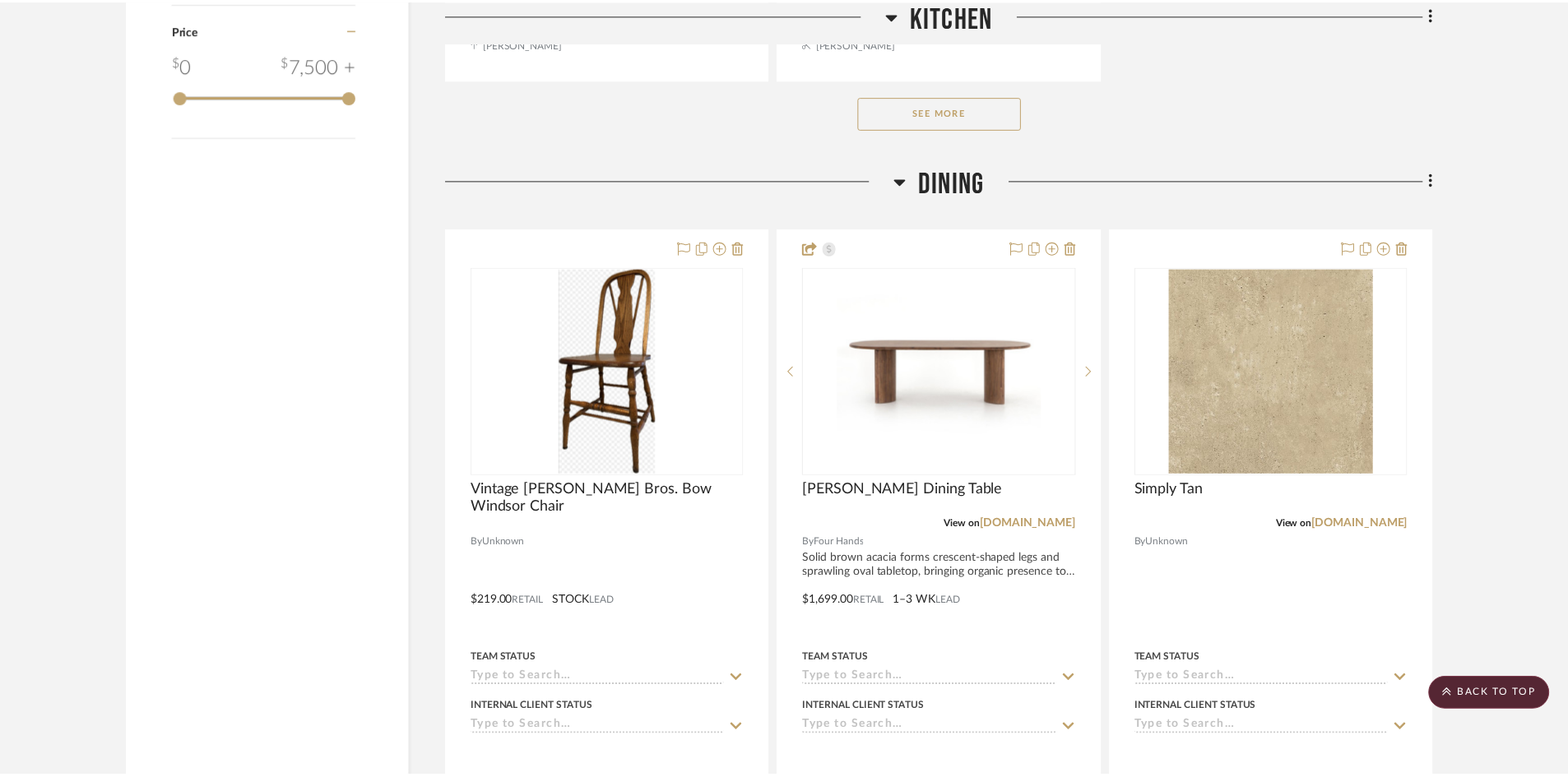
scroll to position [2549, 0]
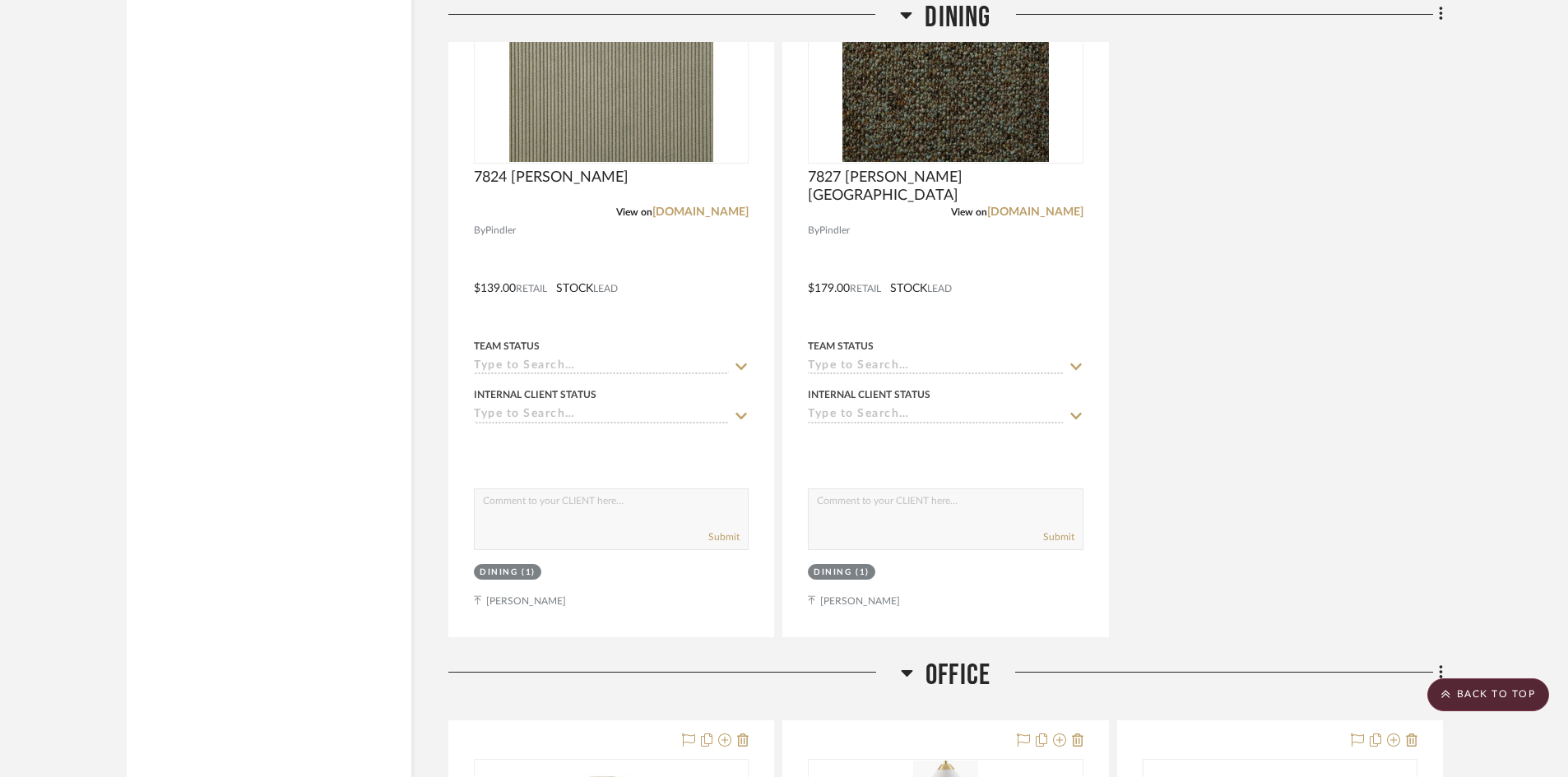
scroll to position [3371, 0]
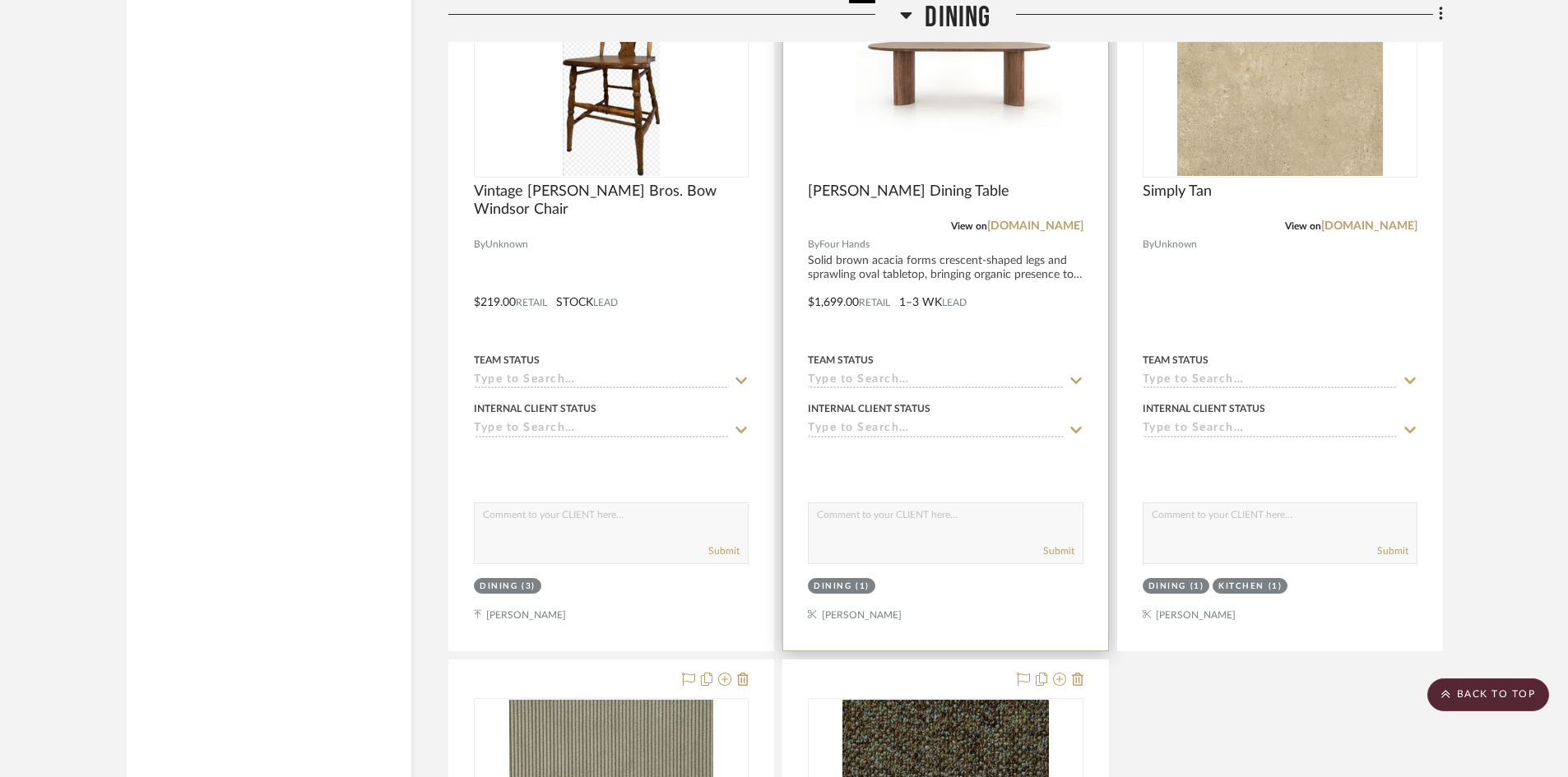
scroll to position [2549, 0]
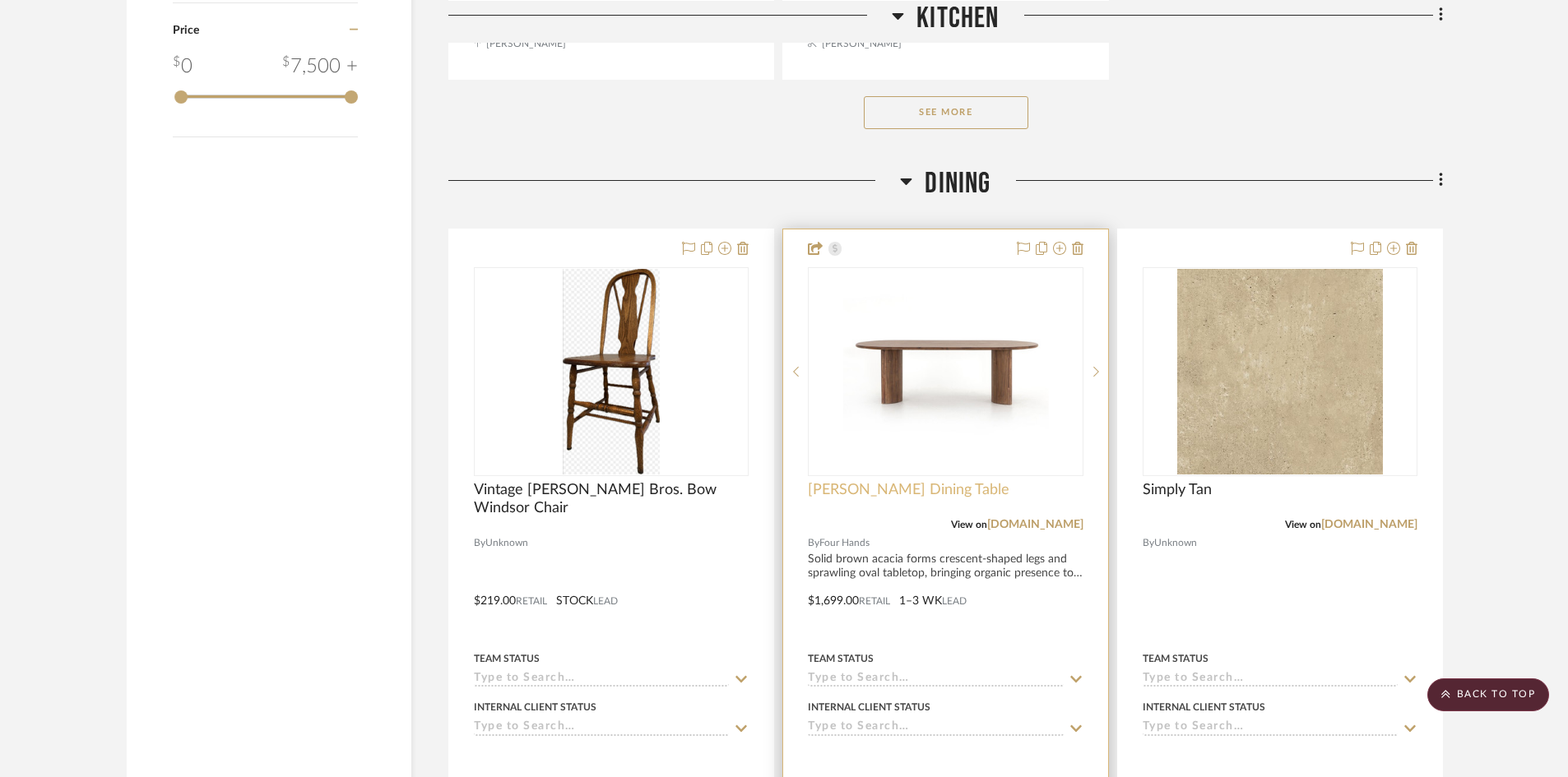
click at [852, 482] on span "[PERSON_NAME] Dining Table" at bounding box center [908, 489] width 202 height 18
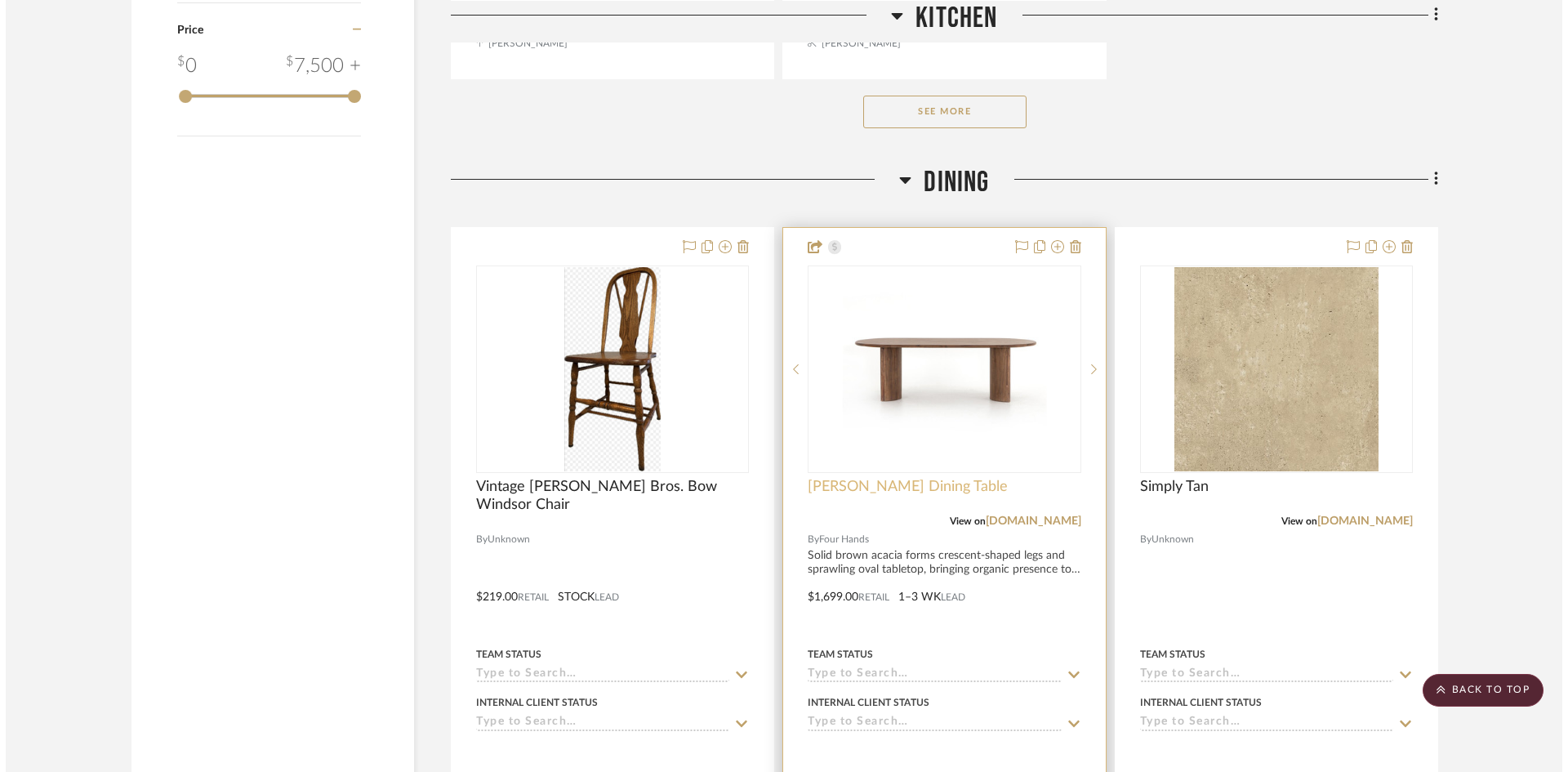
scroll to position [0, 0]
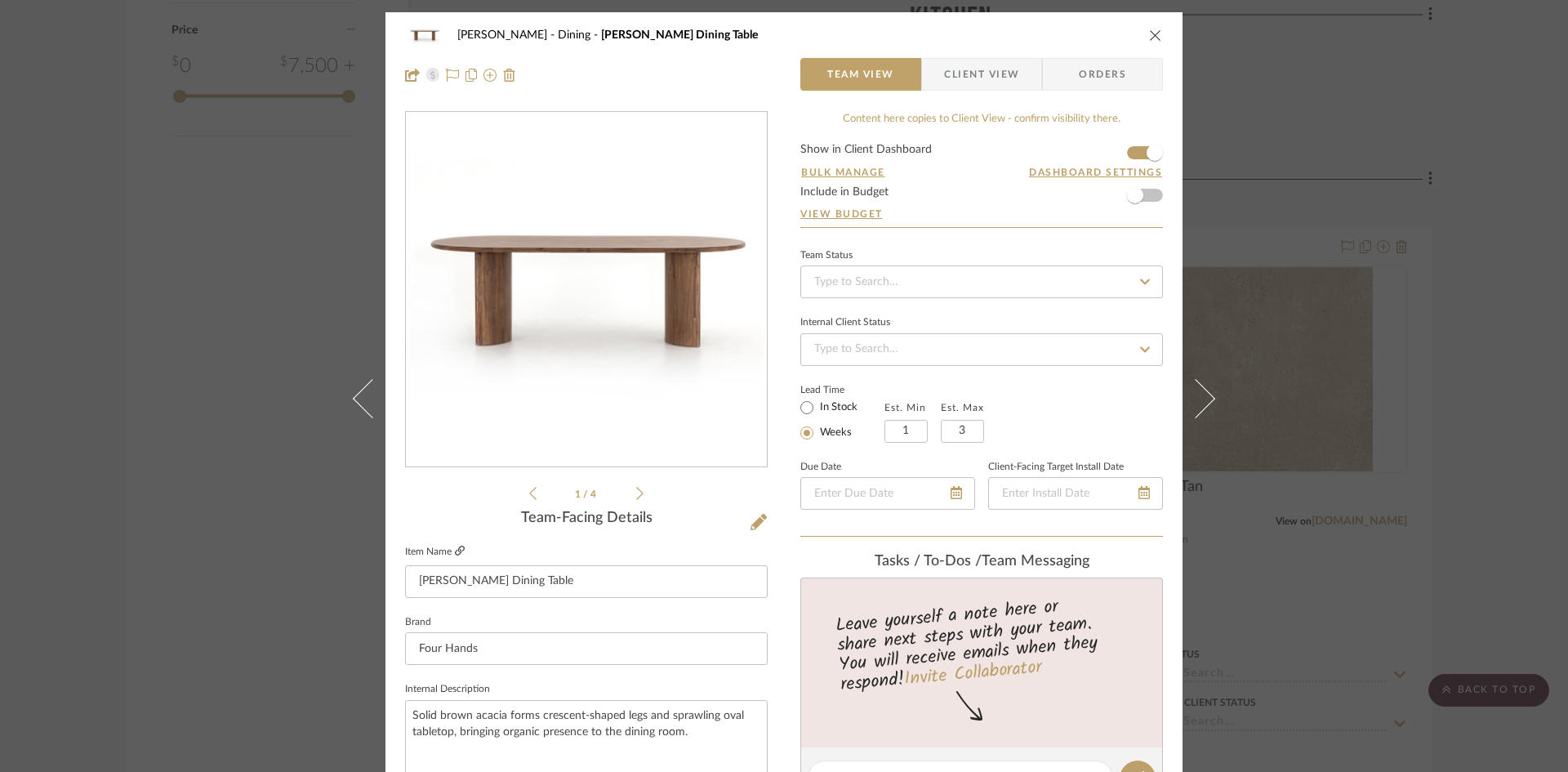
click at [455, 550] on icon at bounding box center [459, 550] width 10 height 10
